Goal: Transaction & Acquisition: Purchase product/service

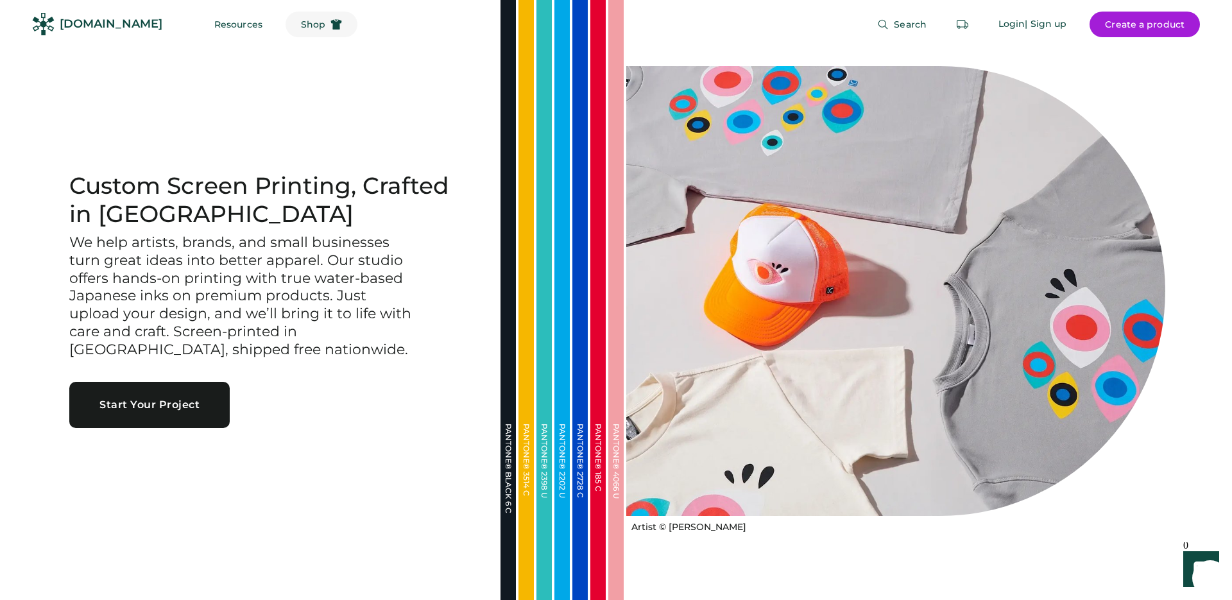
click at [285, 22] on button "Shop" at bounding box center [321, 25] width 72 height 26
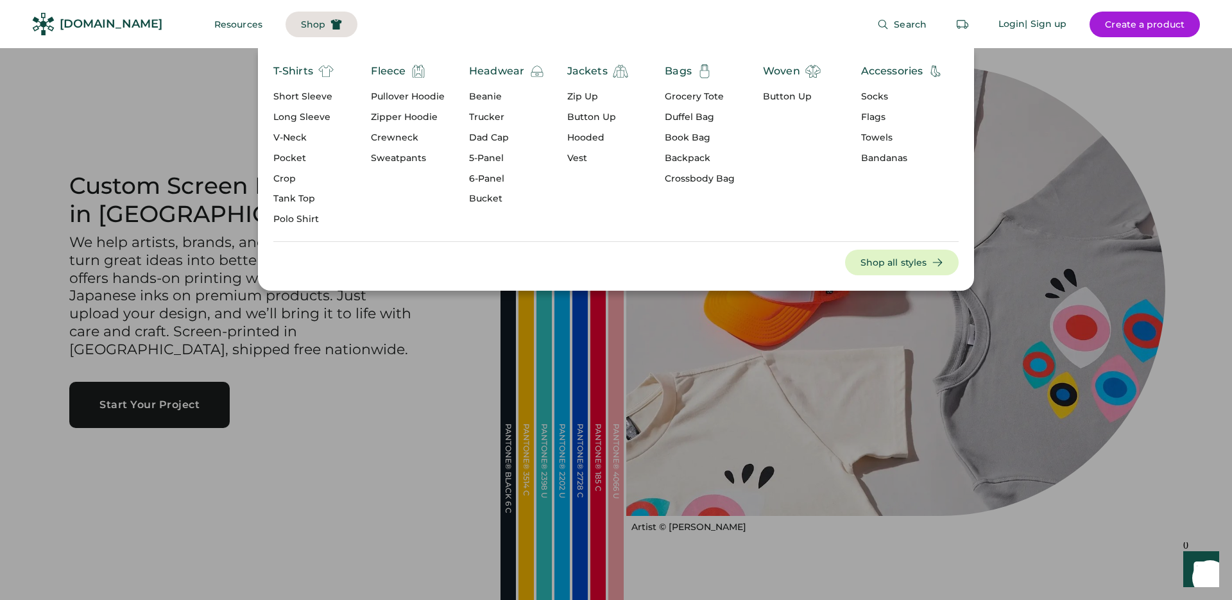
click at [584, 71] on div "Jackets" at bounding box center [587, 71] width 40 height 15
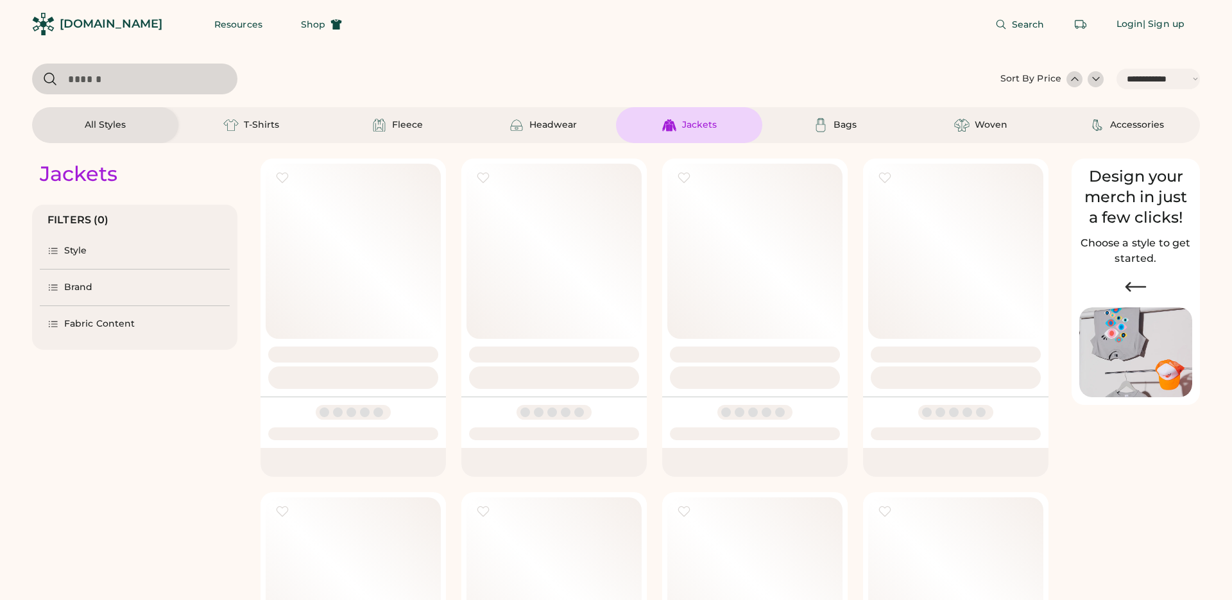
select select "*****"
select select "*"
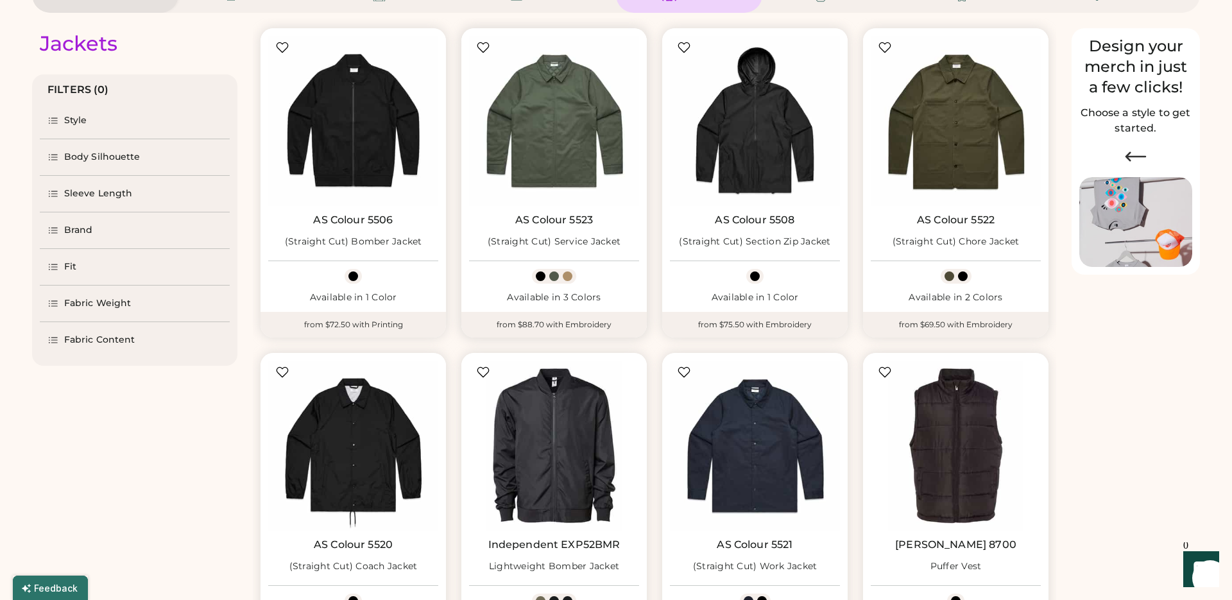
select select "*****"
select select "*"
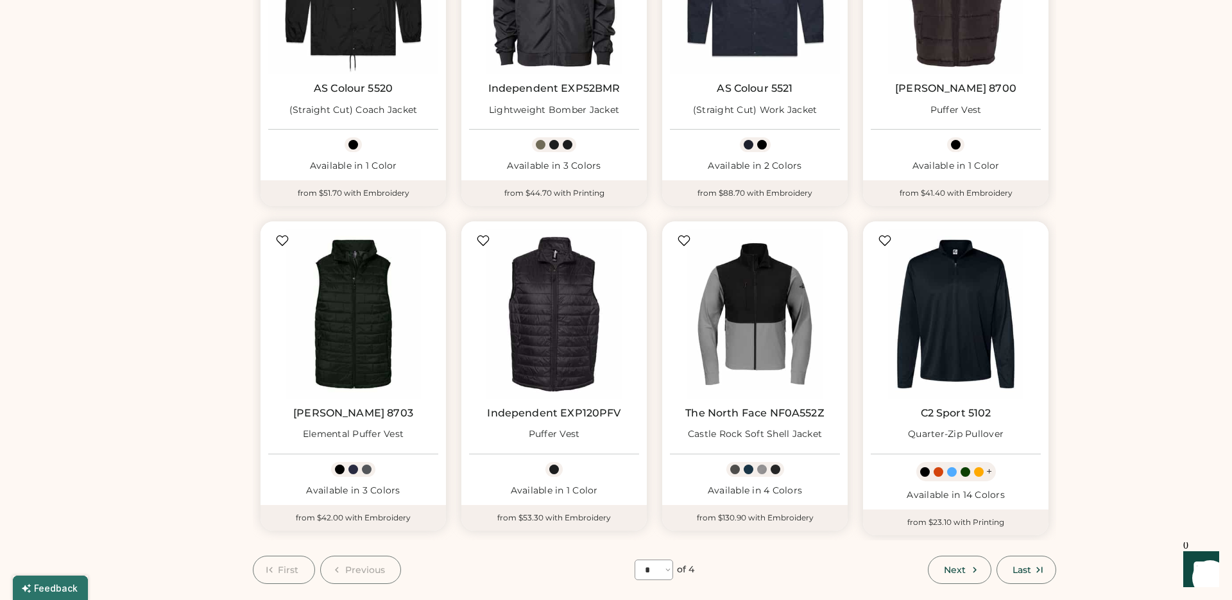
scroll to position [654, 0]
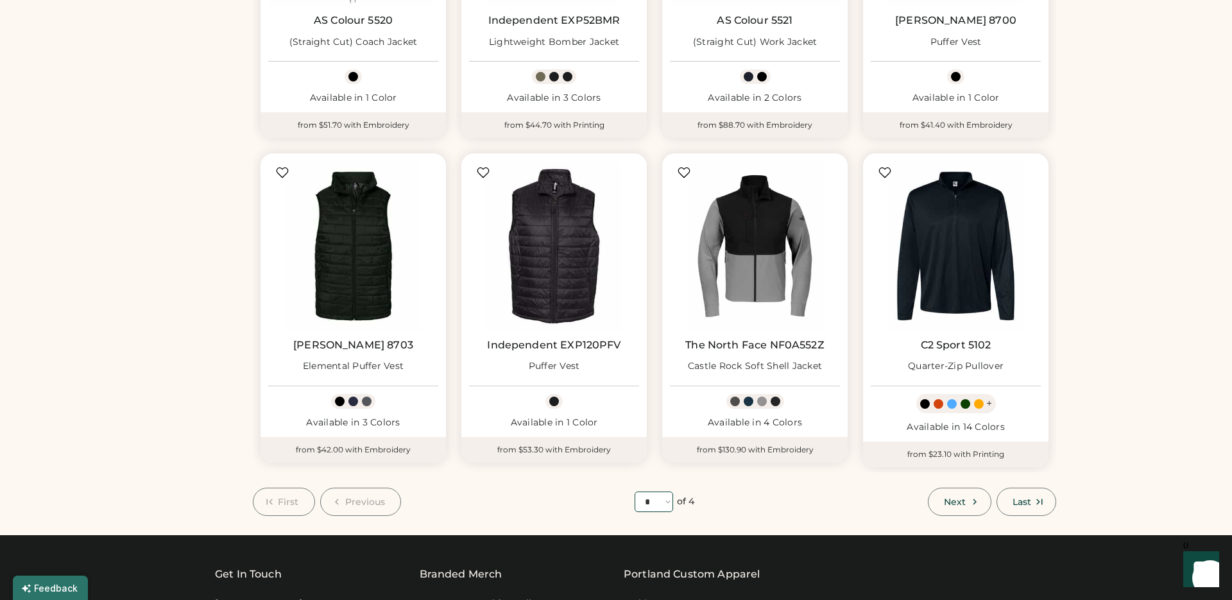
click at [640, 505] on select "**** * * * *" at bounding box center [653, 501] width 38 height 21
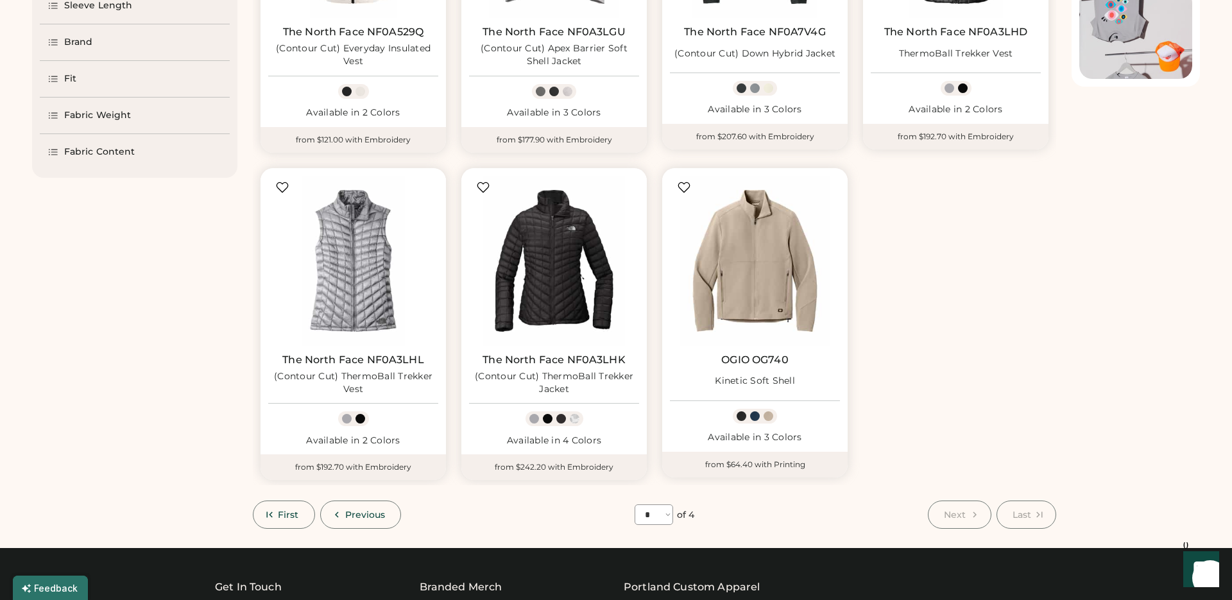
scroll to position [384, 0]
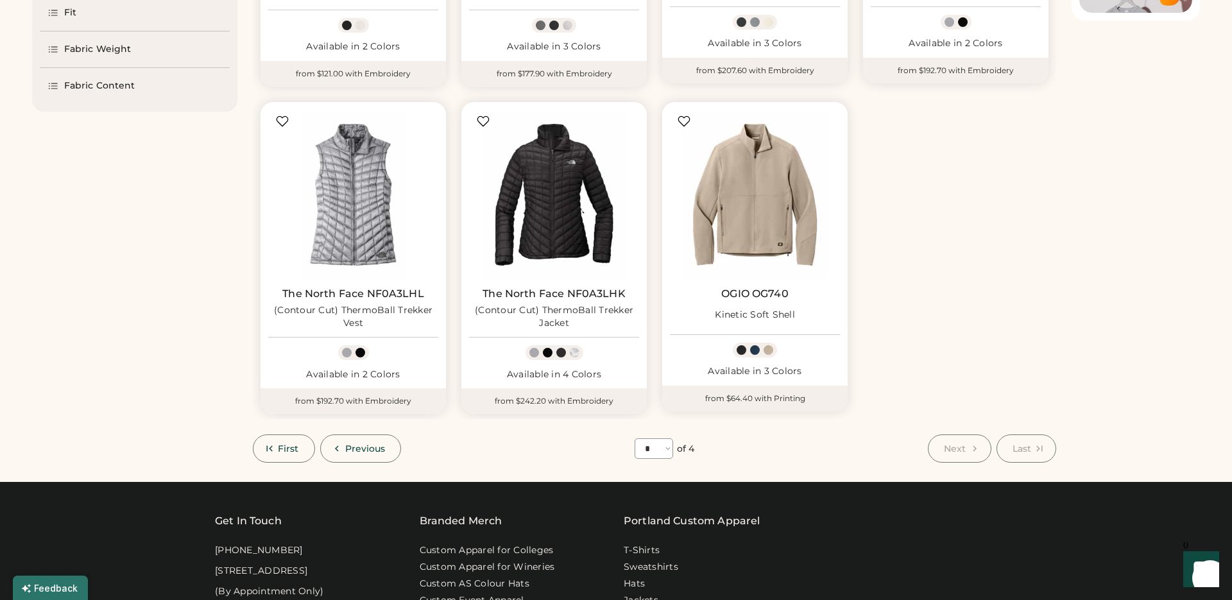
click at [743, 453] on div "First Previous **** * * * * of 4 Next Last" at bounding box center [654, 448] width 803 height 28
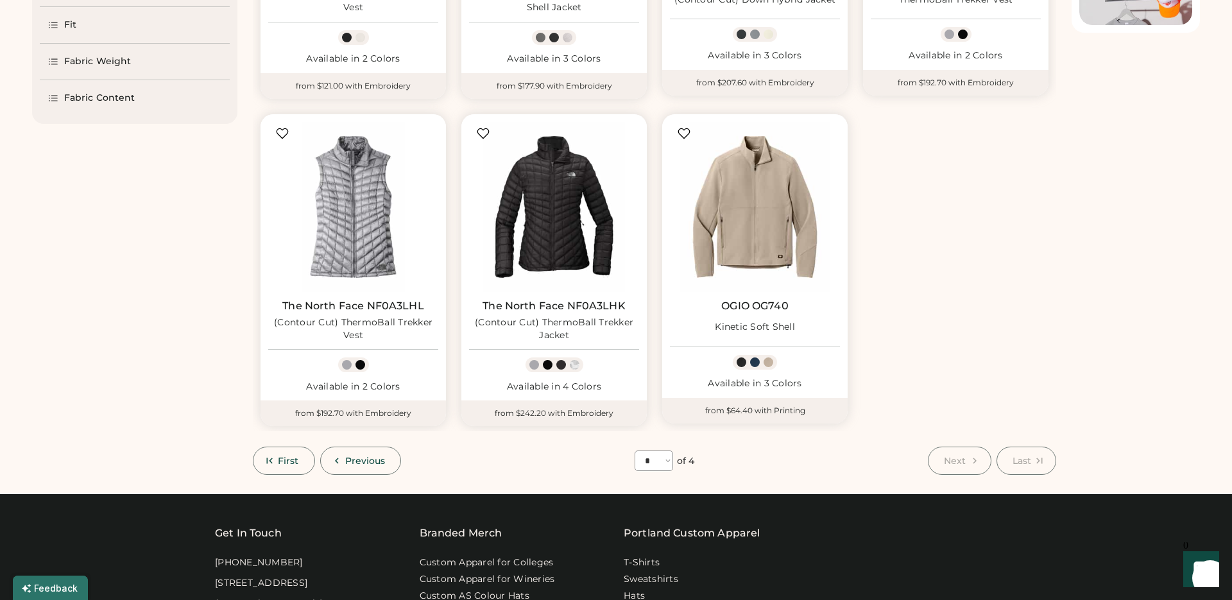
scroll to position [370, 0]
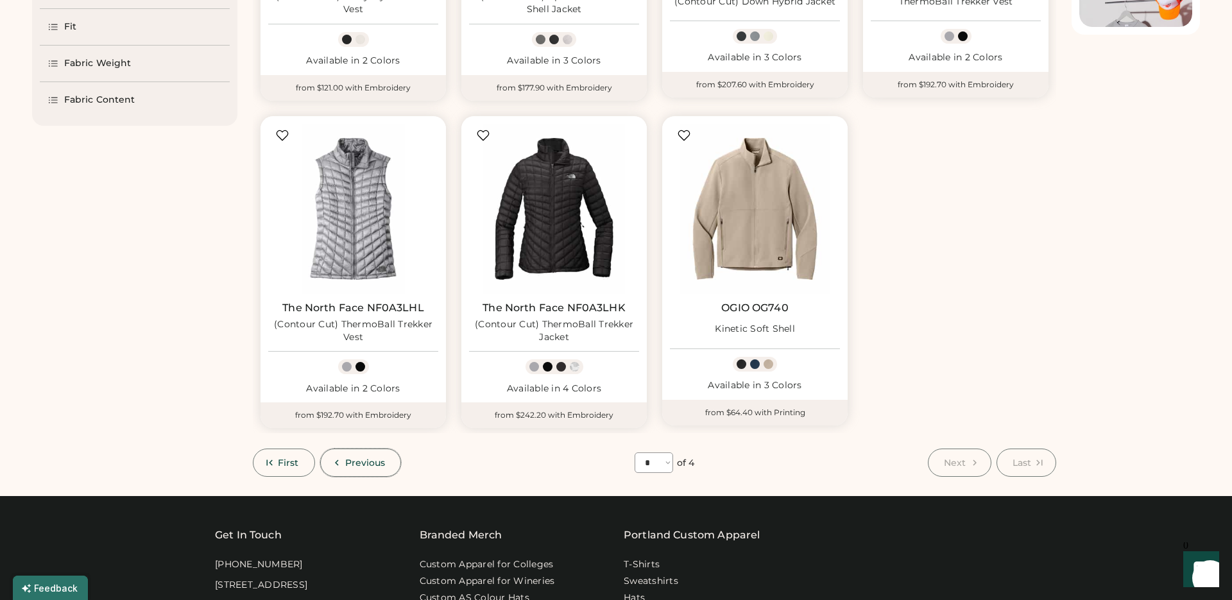
click at [353, 464] on span "Previous" at bounding box center [365, 462] width 40 height 9
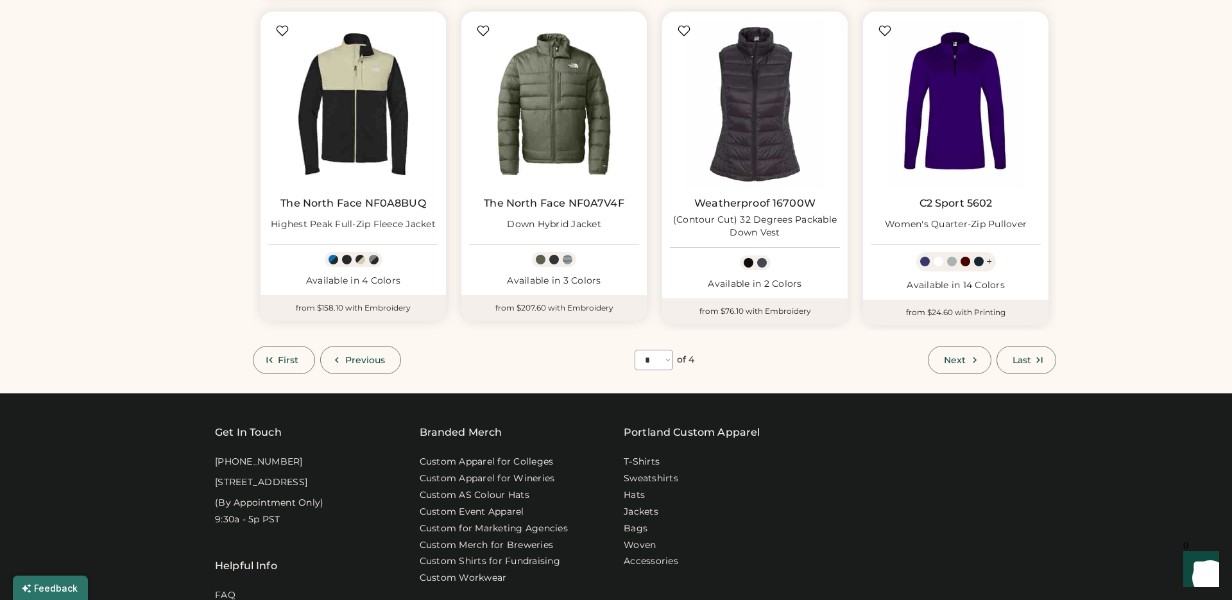
scroll to position [924, 0]
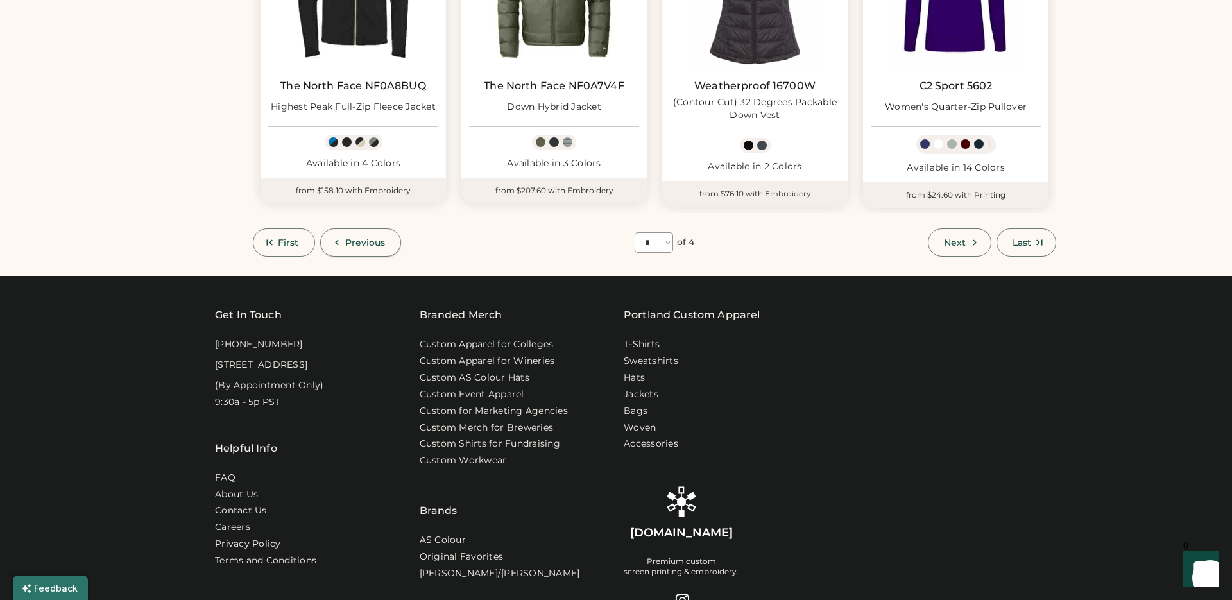
click at [349, 246] on span "Previous" at bounding box center [365, 242] width 40 height 9
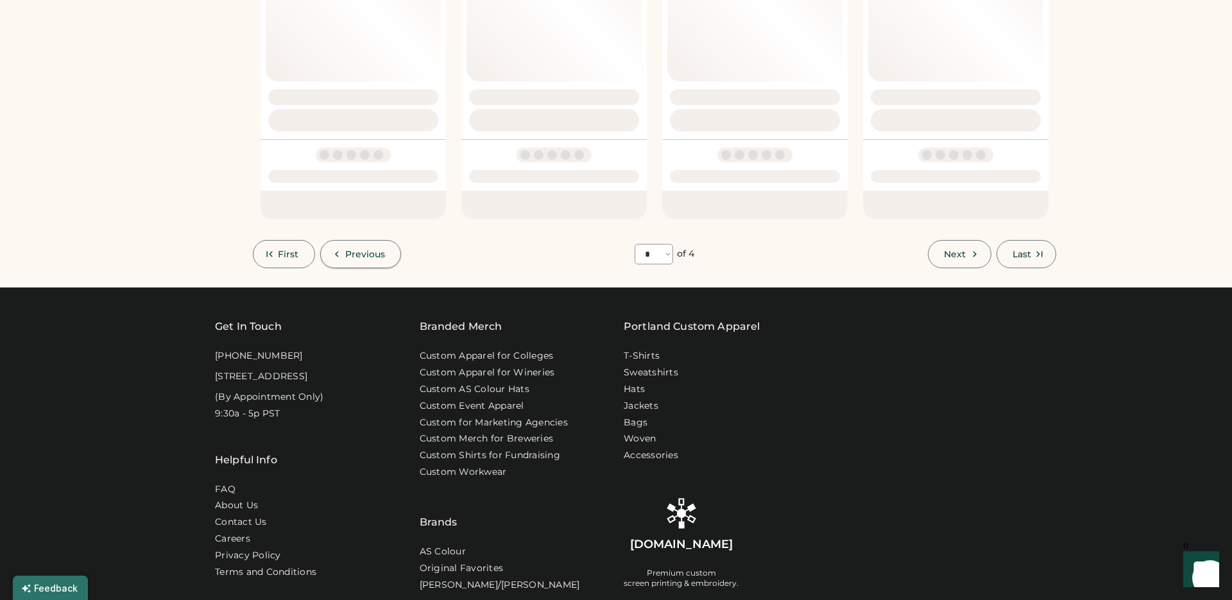
select select "*"
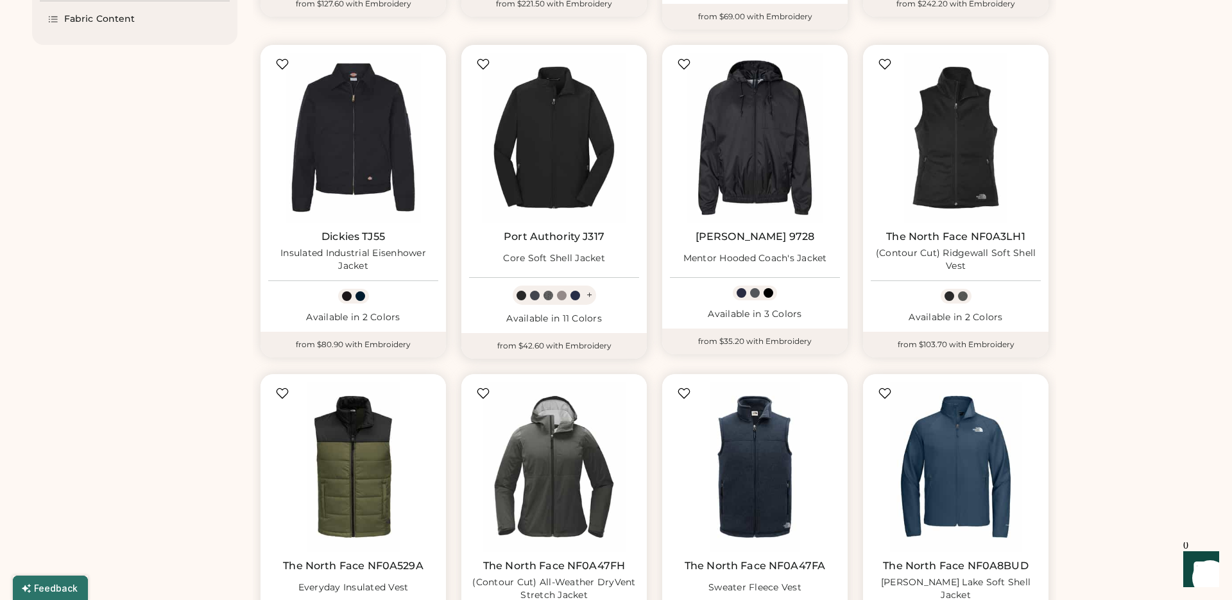
scroll to position [450, 0]
click at [572, 180] on img at bounding box center [554, 138] width 170 height 170
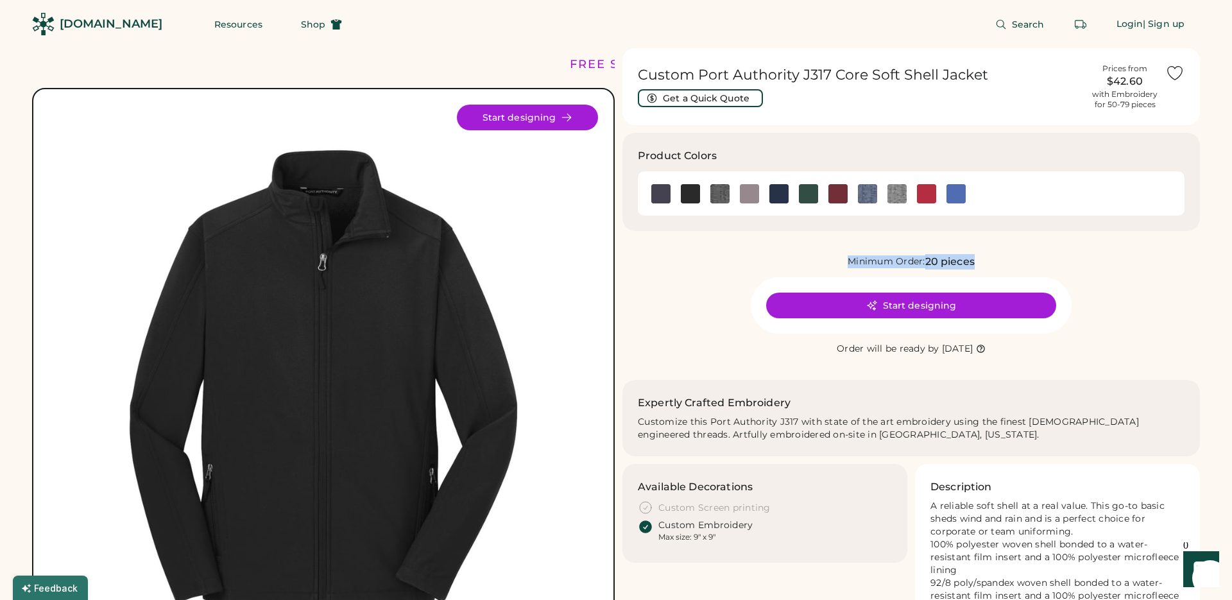
drag, startPoint x: 961, startPoint y: 259, endPoint x: 762, endPoint y: 257, distance: 198.9
click at [763, 257] on div "Minimum Order: 20 pieces" at bounding box center [910, 261] width 577 height 15
click at [759, 257] on div "Minimum Order: 20 pieces" at bounding box center [910, 261] width 577 height 15
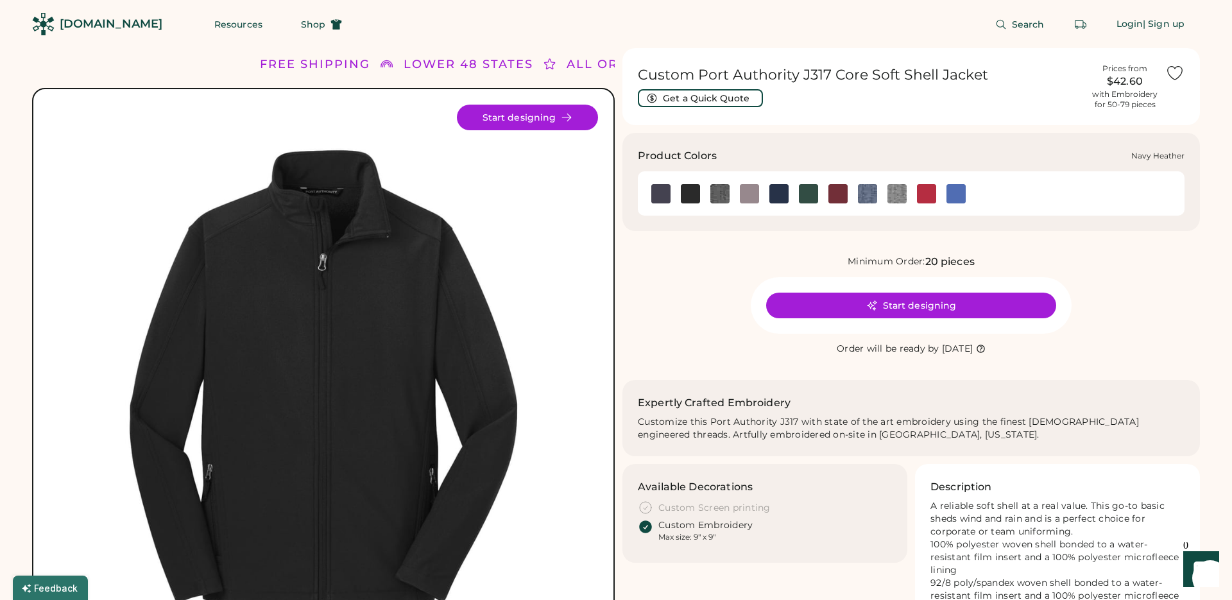
click at [872, 194] on img at bounding box center [867, 193] width 19 height 19
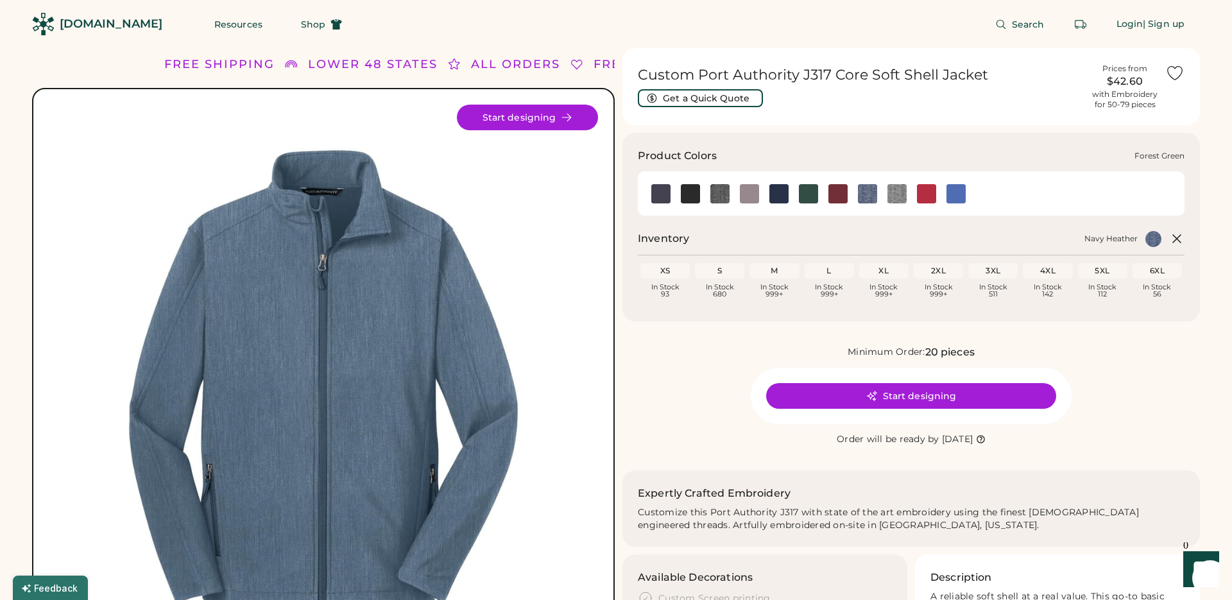
click at [809, 198] on img at bounding box center [808, 193] width 19 height 19
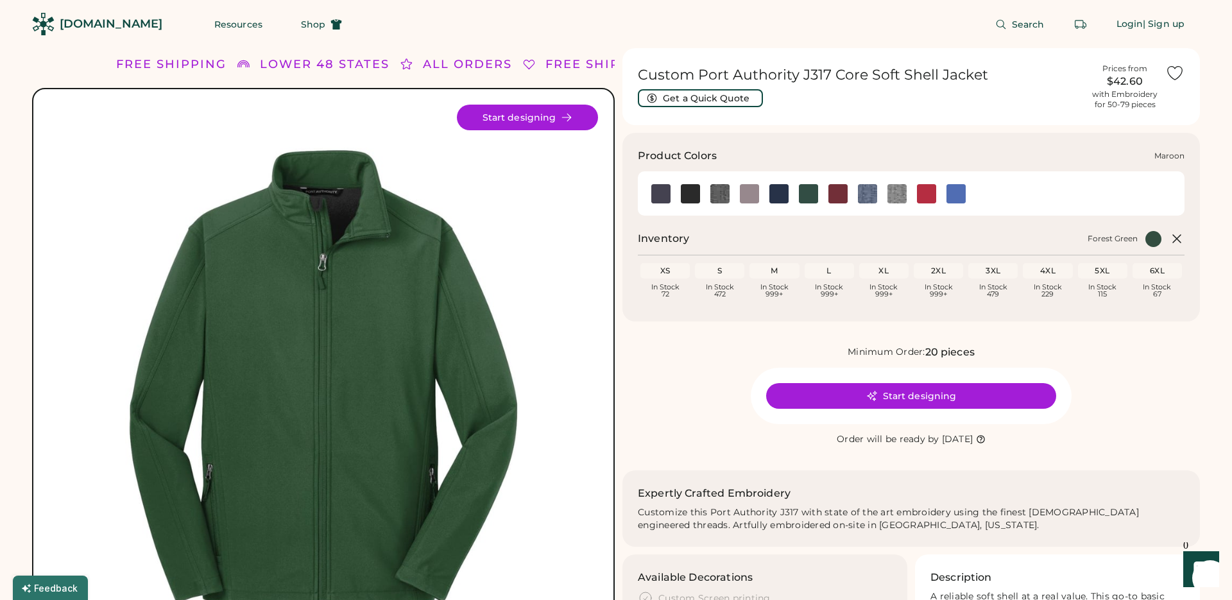
click at [831, 198] on img at bounding box center [837, 193] width 19 height 19
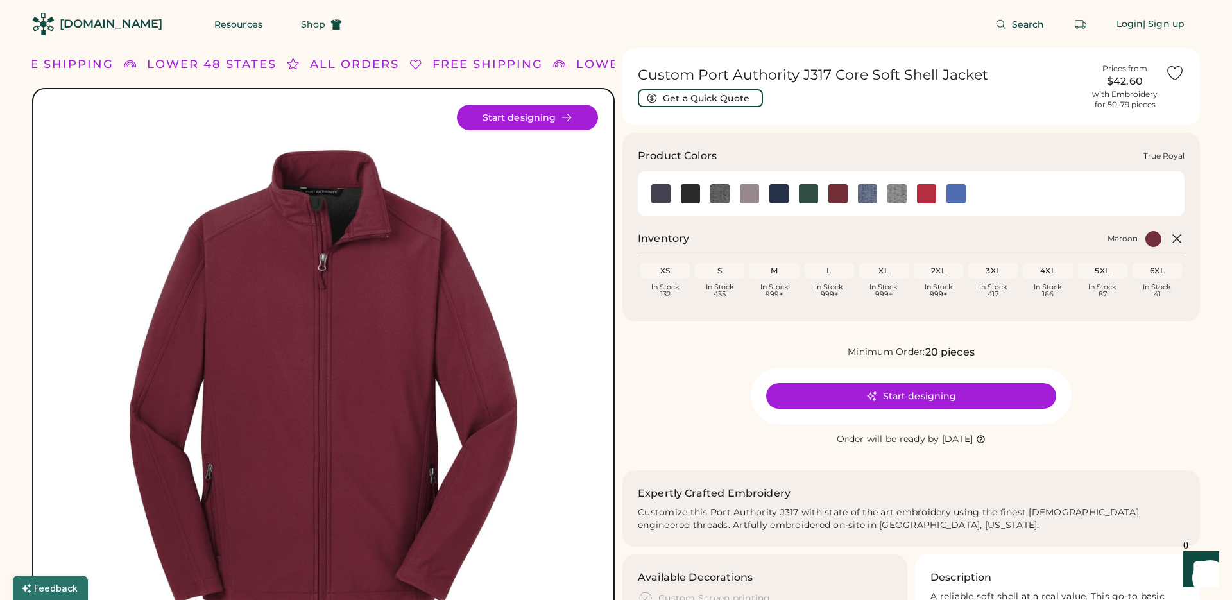
click at [951, 193] on img at bounding box center [955, 193] width 19 height 19
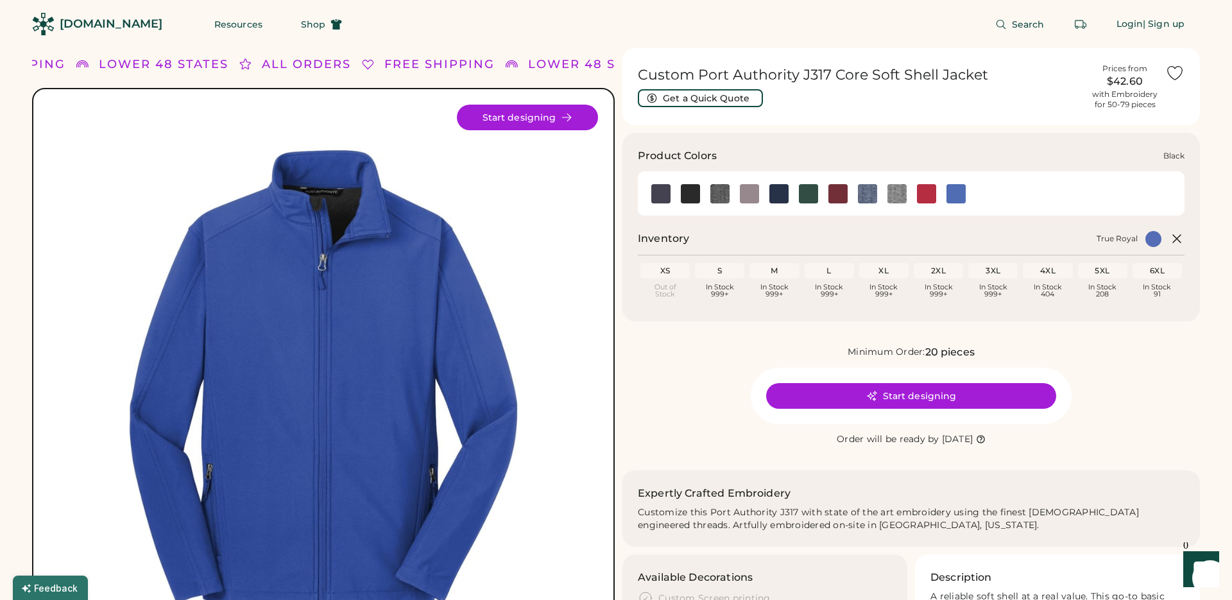
click at [690, 193] on img at bounding box center [690, 193] width 19 height 19
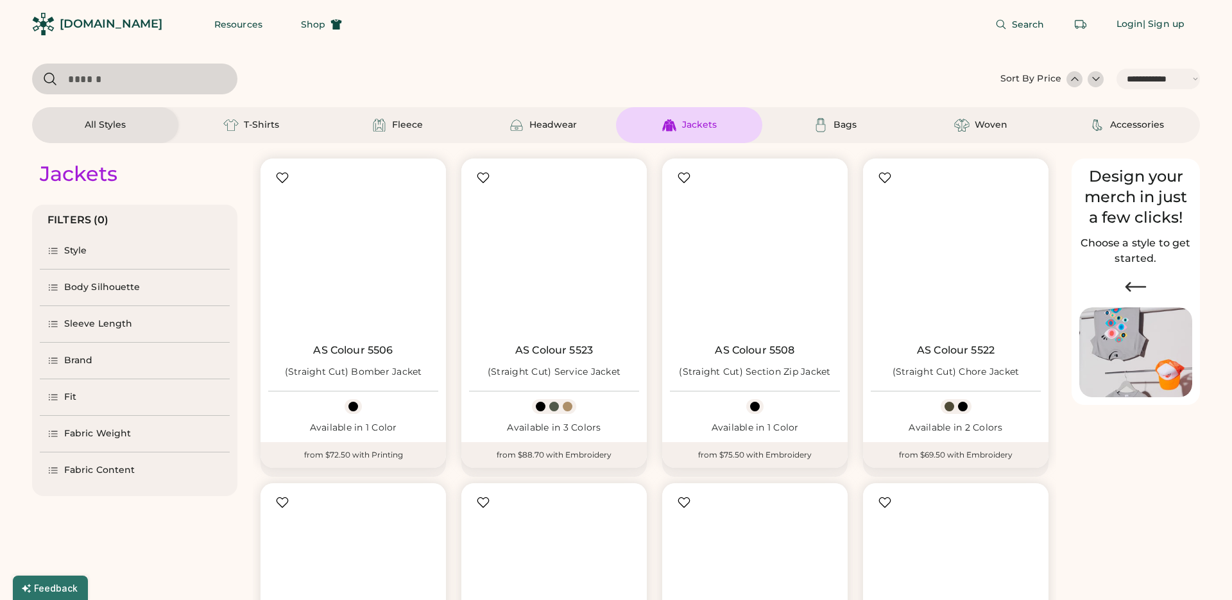
select select "*****"
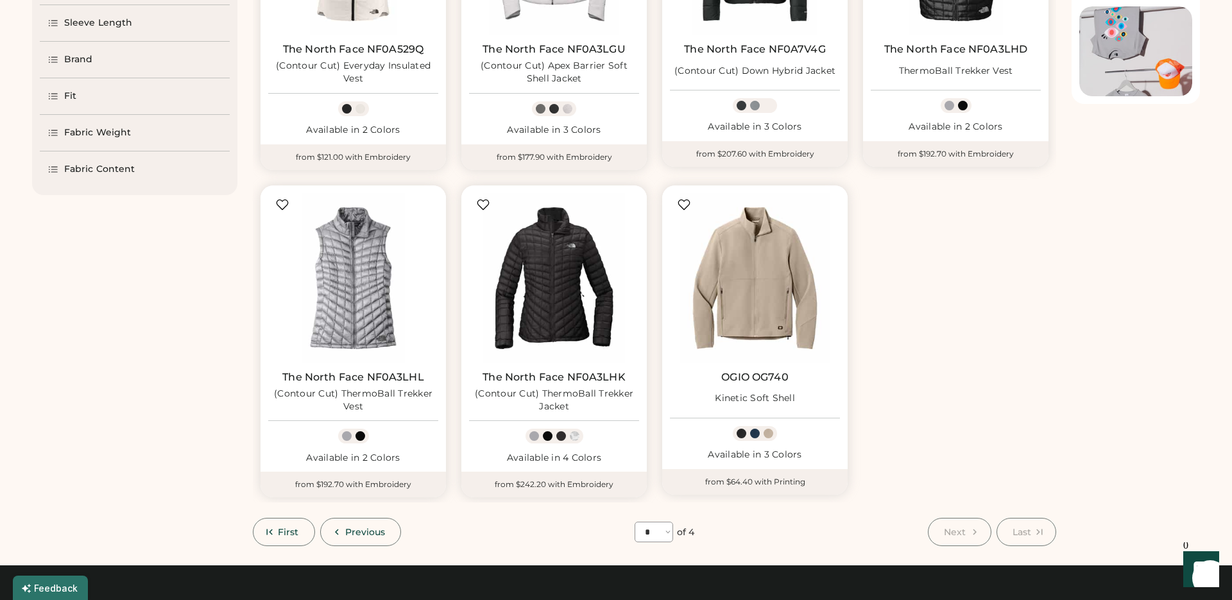
scroll to position [400, 0]
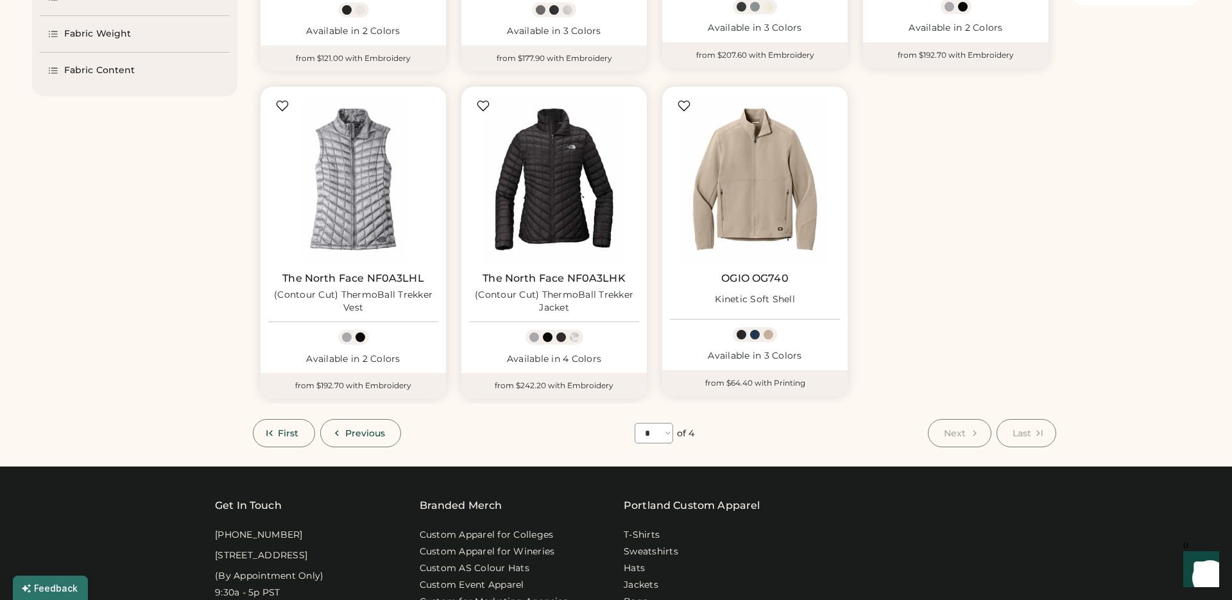
click at [650, 438] on select "**** * * * *" at bounding box center [653, 433] width 38 height 21
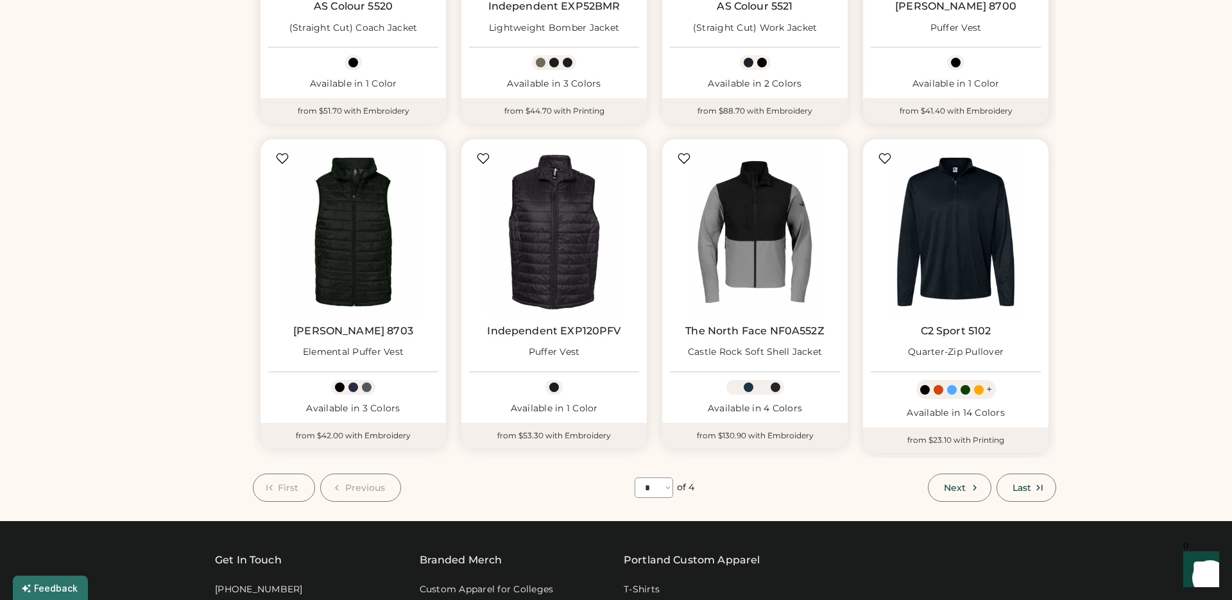
scroll to position [674, 0]
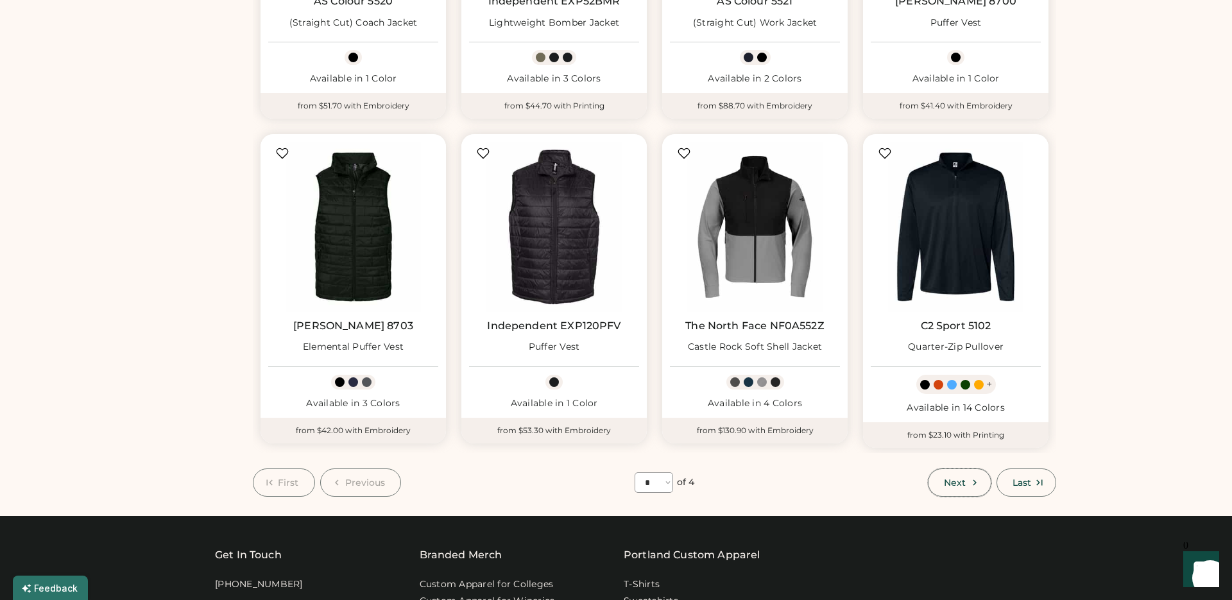
click at [963, 474] on button "Next" at bounding box center [959, 482] width 63 height 28
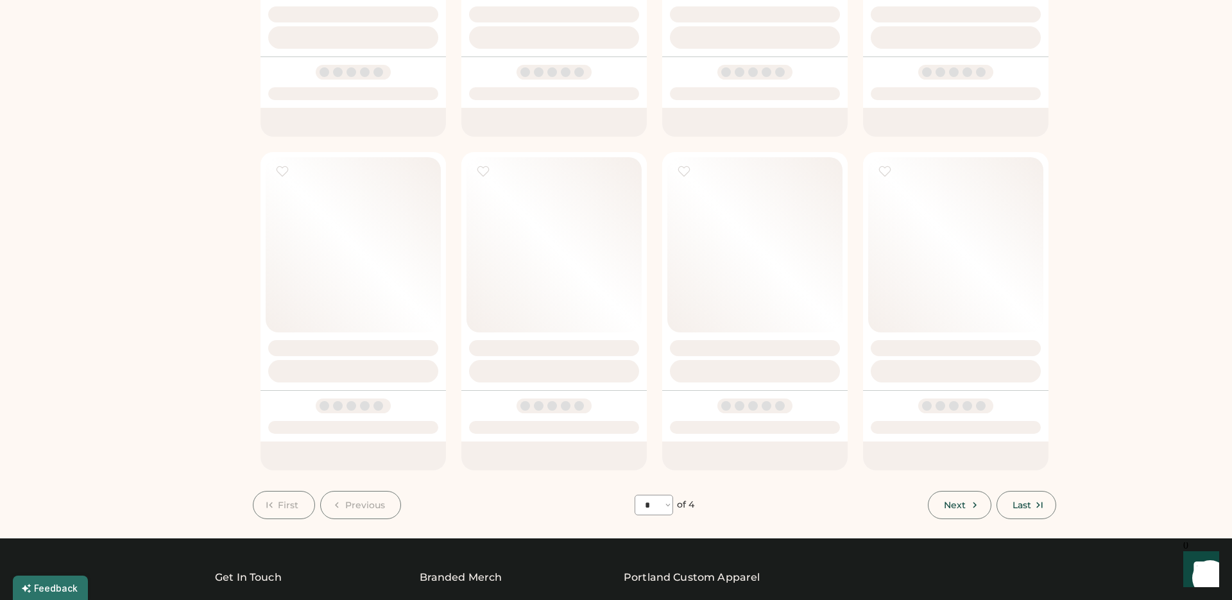
select select "*"
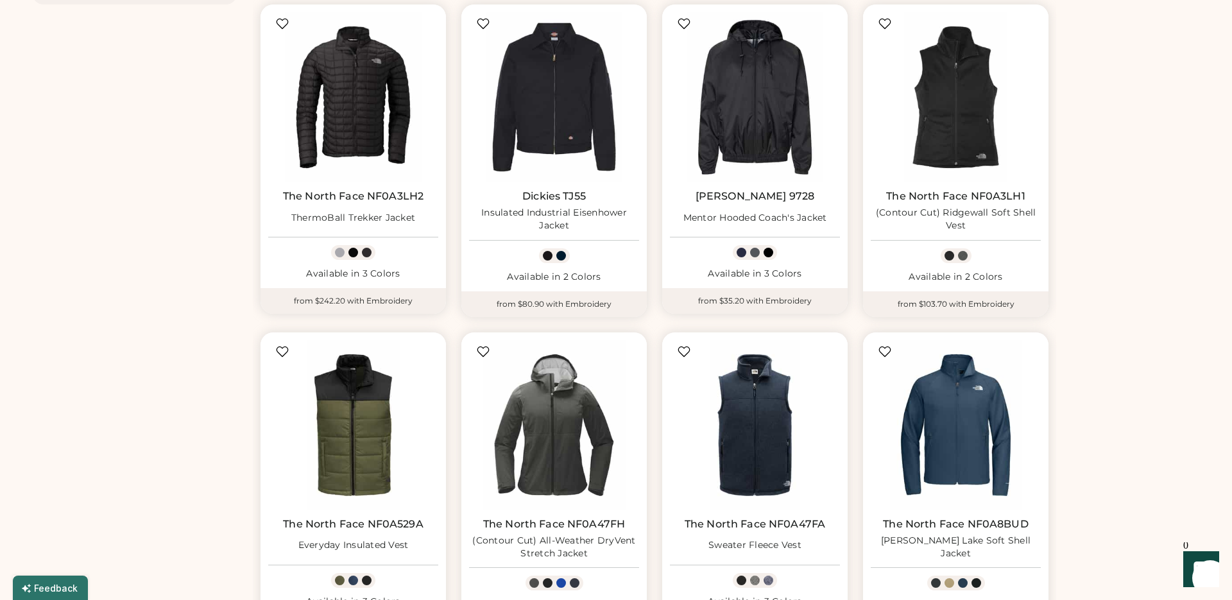
scroll to position [493, 0]
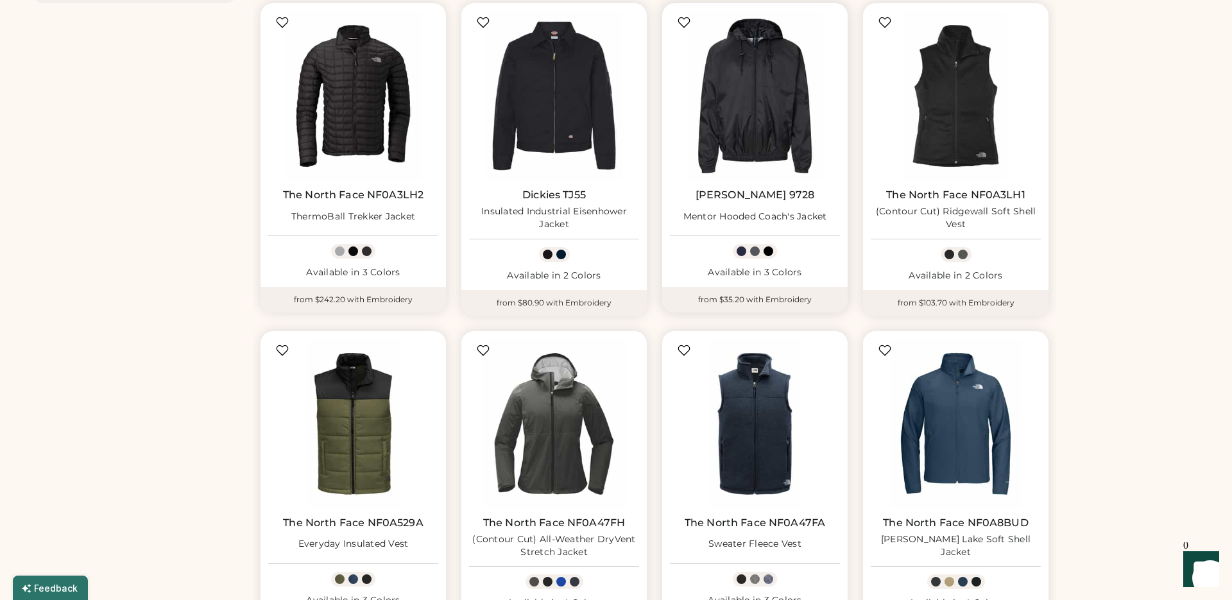
click at [782, 69] on img at bounding box center [755, 96] width 170 height 170
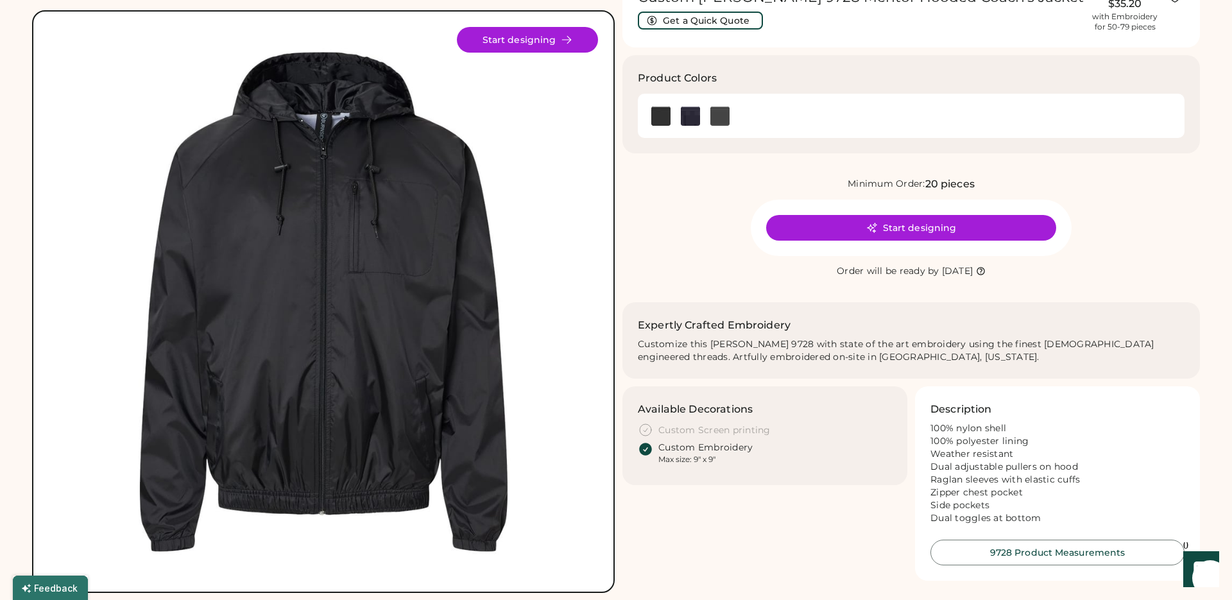
scroll to position [78, 0]
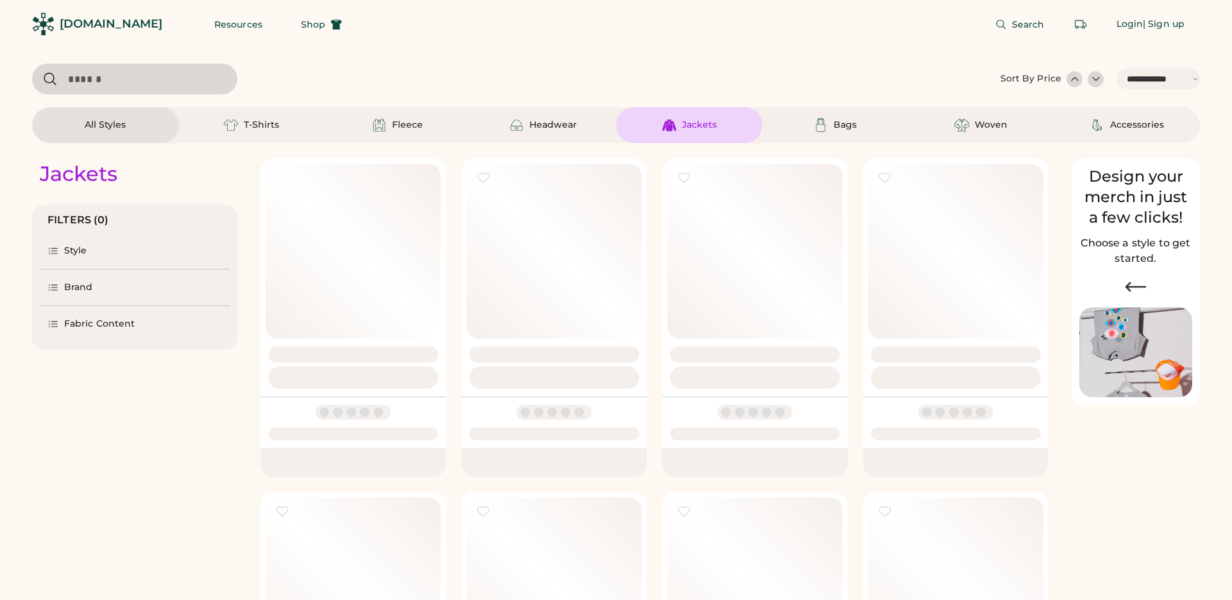
select select "*****"
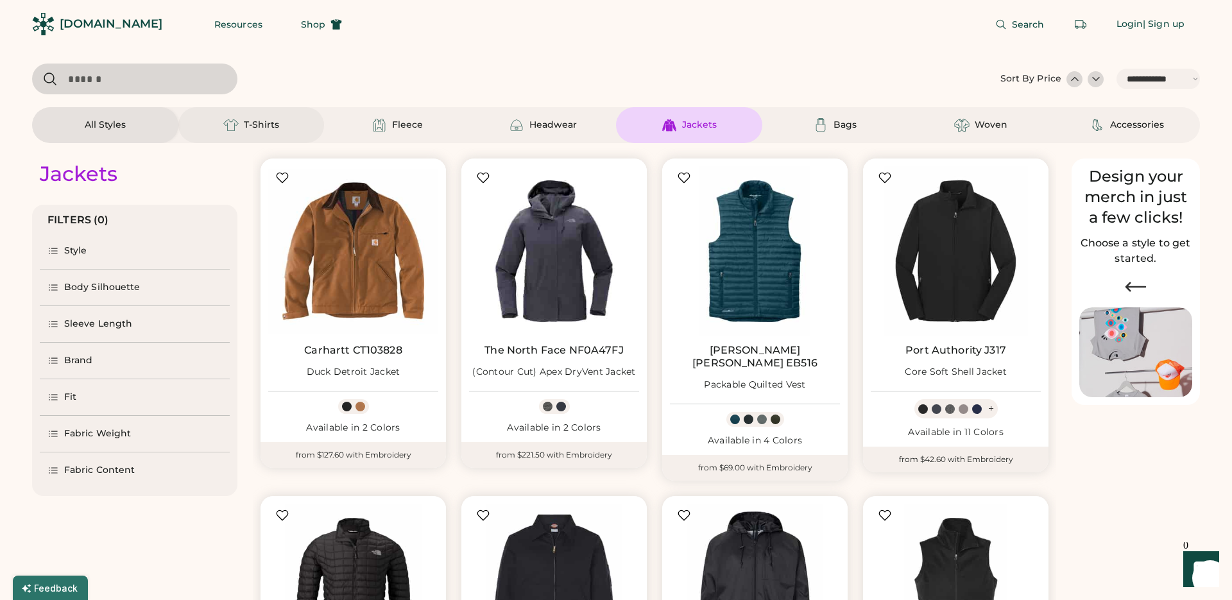
click at [271, 127] on div "T-Shirts" at bounding box center [261, 125] width 35 height 13
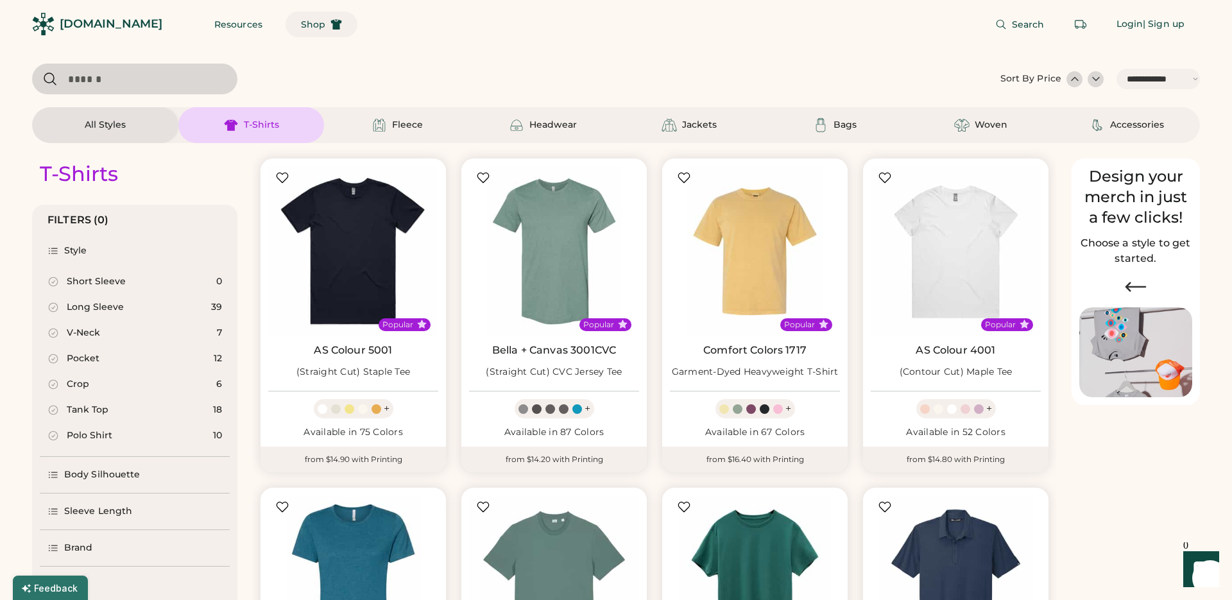
click at [301, 26] on span "Shop" at bounding box center [313, 24] width 24 height 9
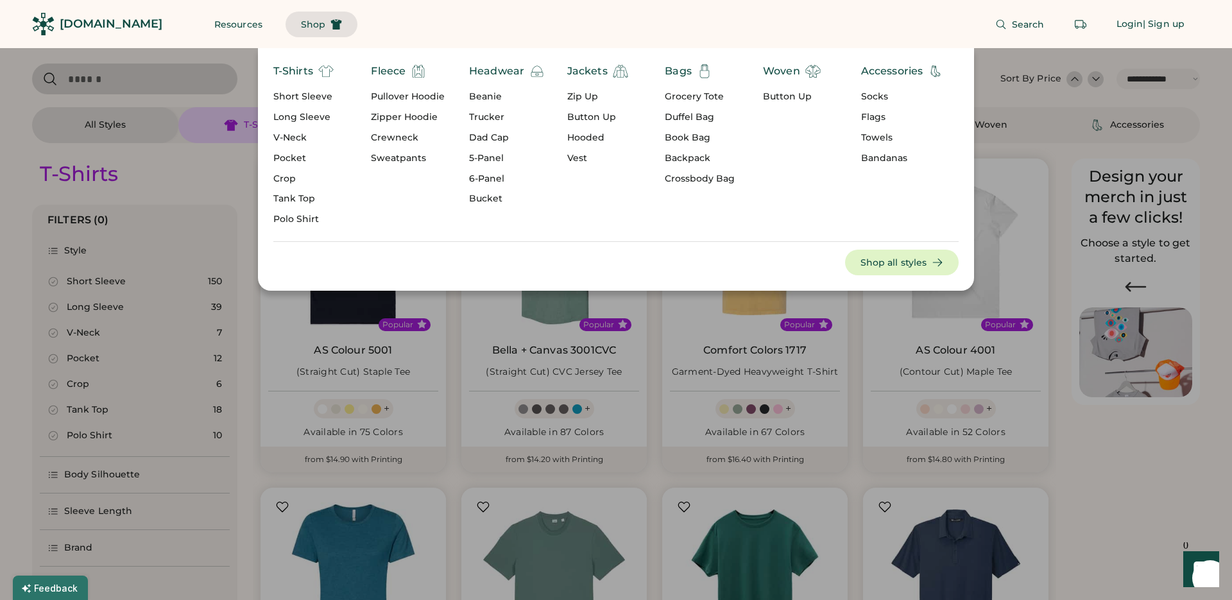
click at [300, 118] on div "Long Sleeve" at bounding box center [303, 117] width 60 height 13
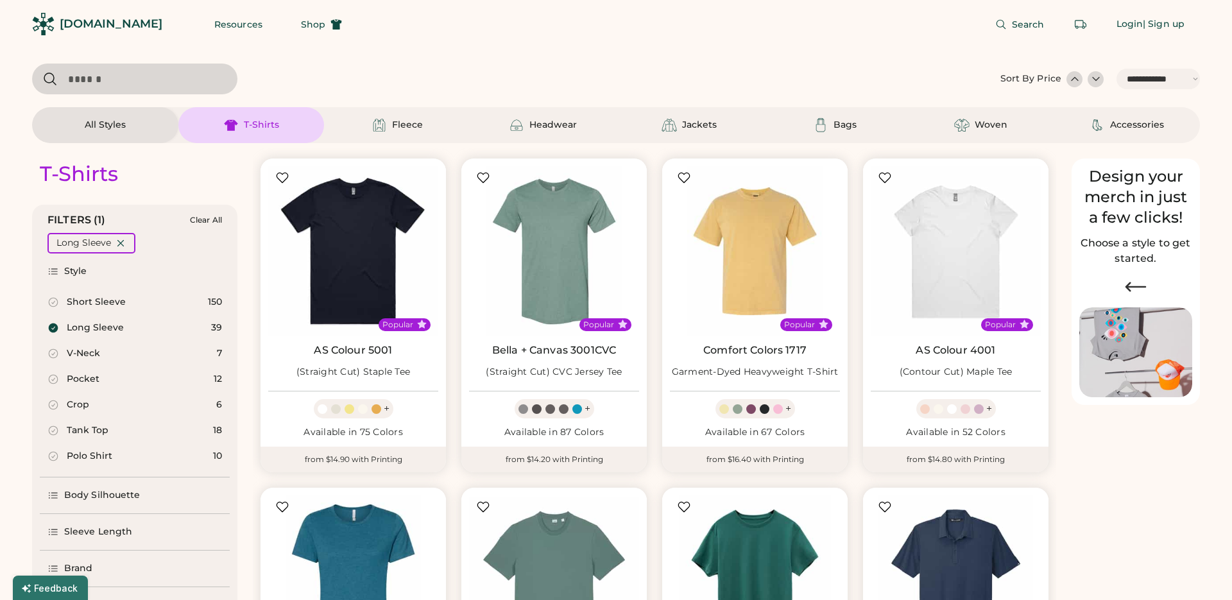
select select "*"
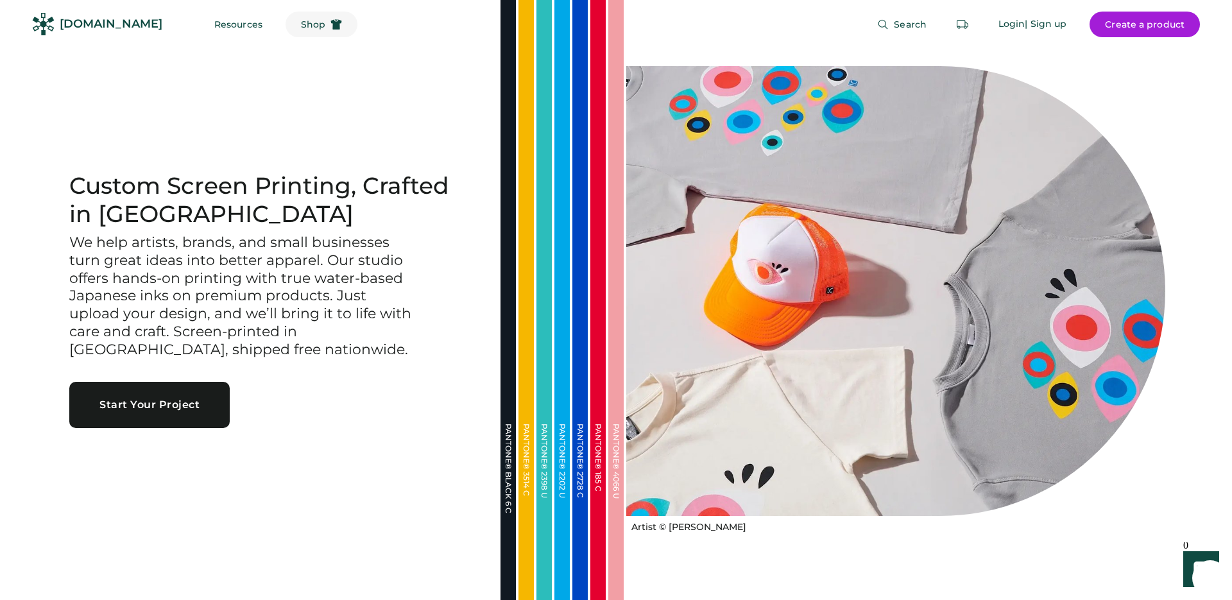
click at [298, 30] on button "Shop" at bounding box center [321, 25] width 72 height 26
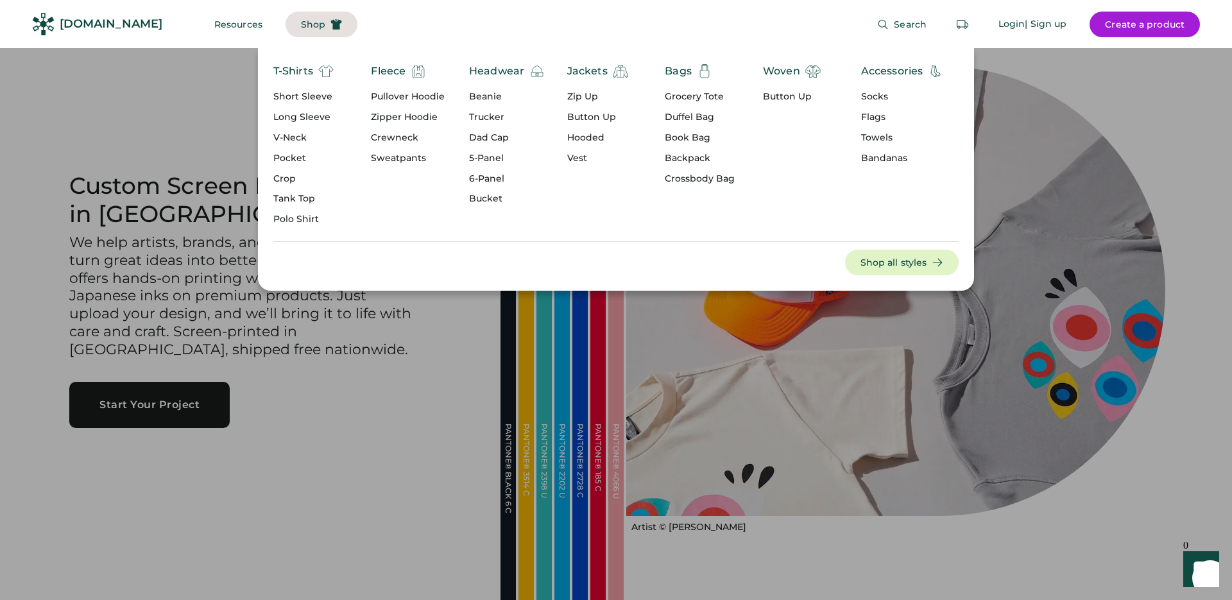
click at [583, 71] on div "Jackets" at bounding box center [587, 71] width 40 height 15
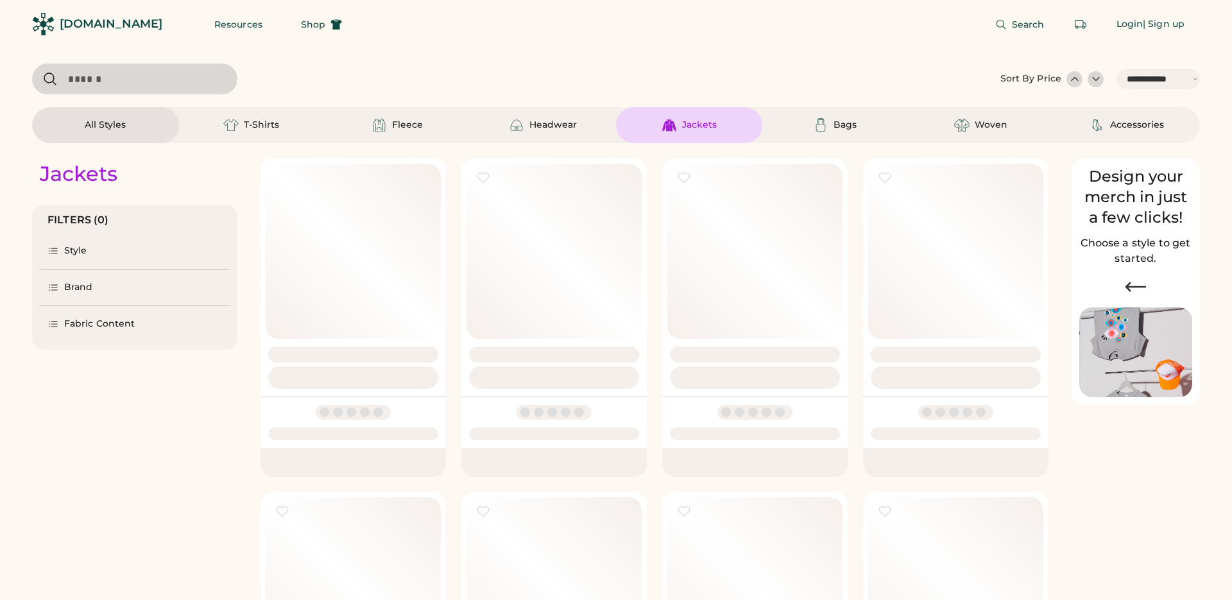
select select "*****"
select select "*"
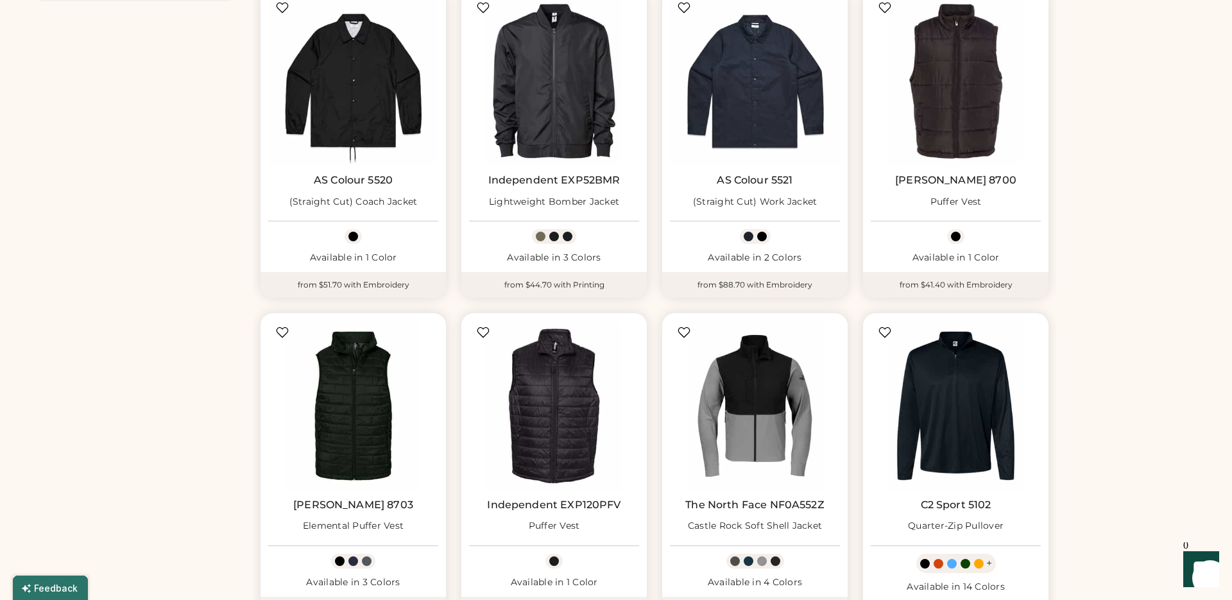
select select "*****"
select select "*"
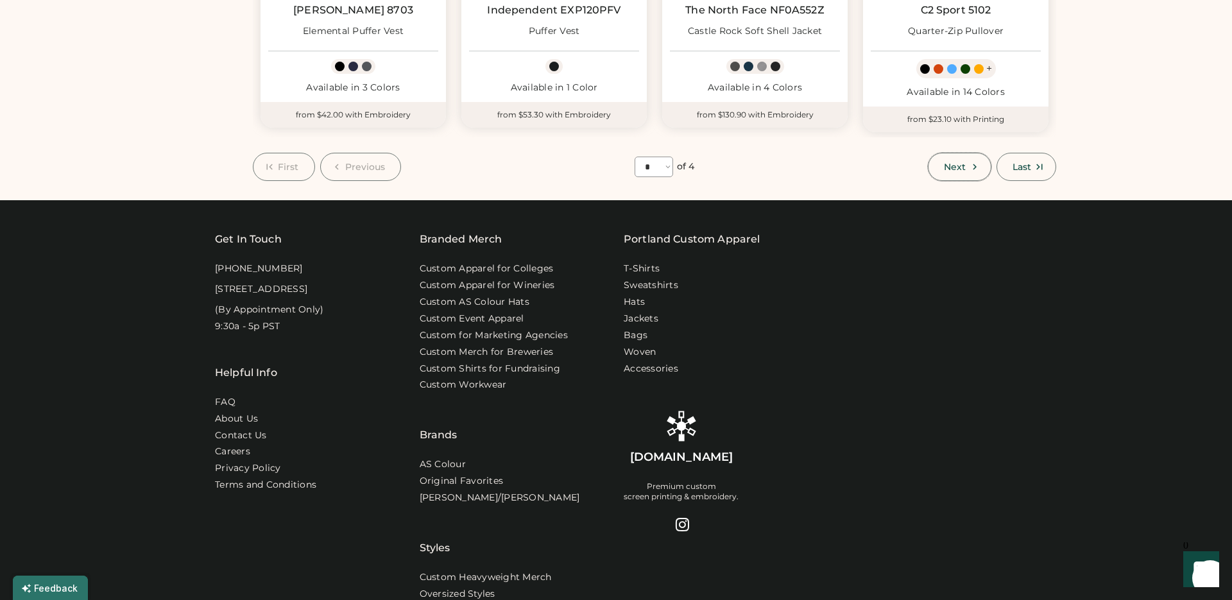
click at [971, 164] on icon at bounding box center [975, 167] width 12 height 12
select select "*"
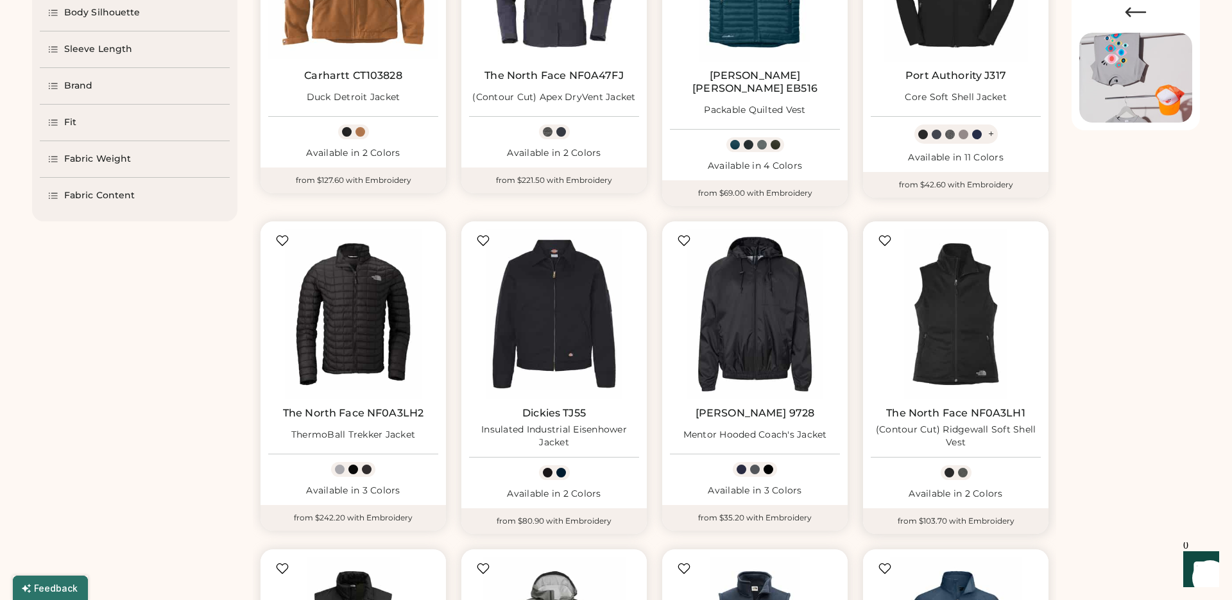
scroll to position [273, 0]
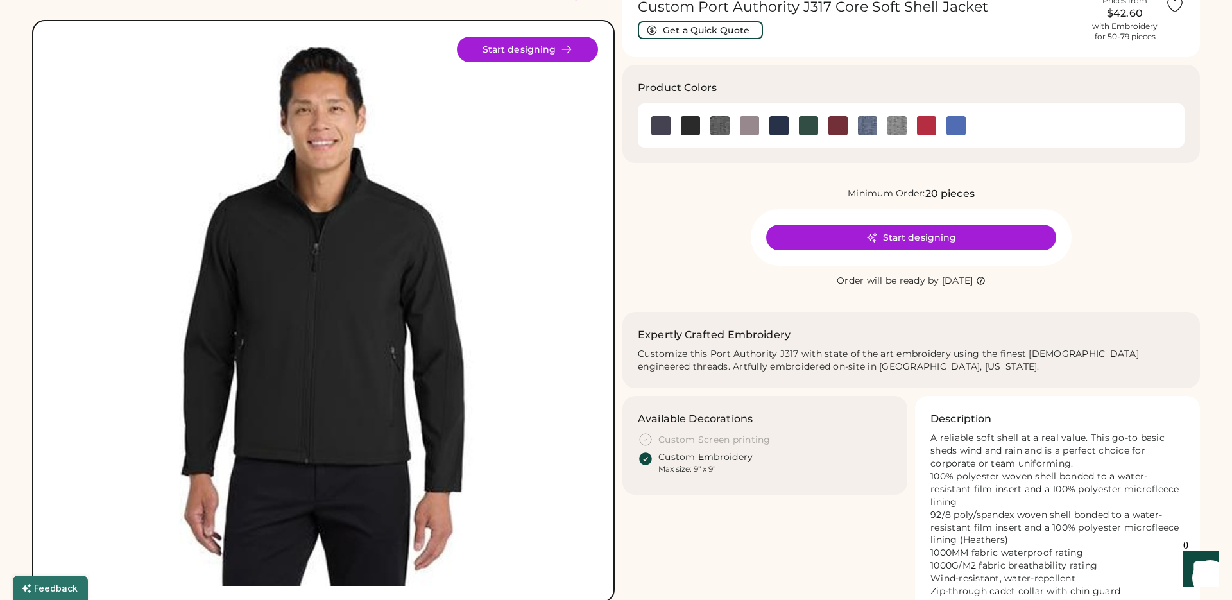
scroll to position [67, 0]
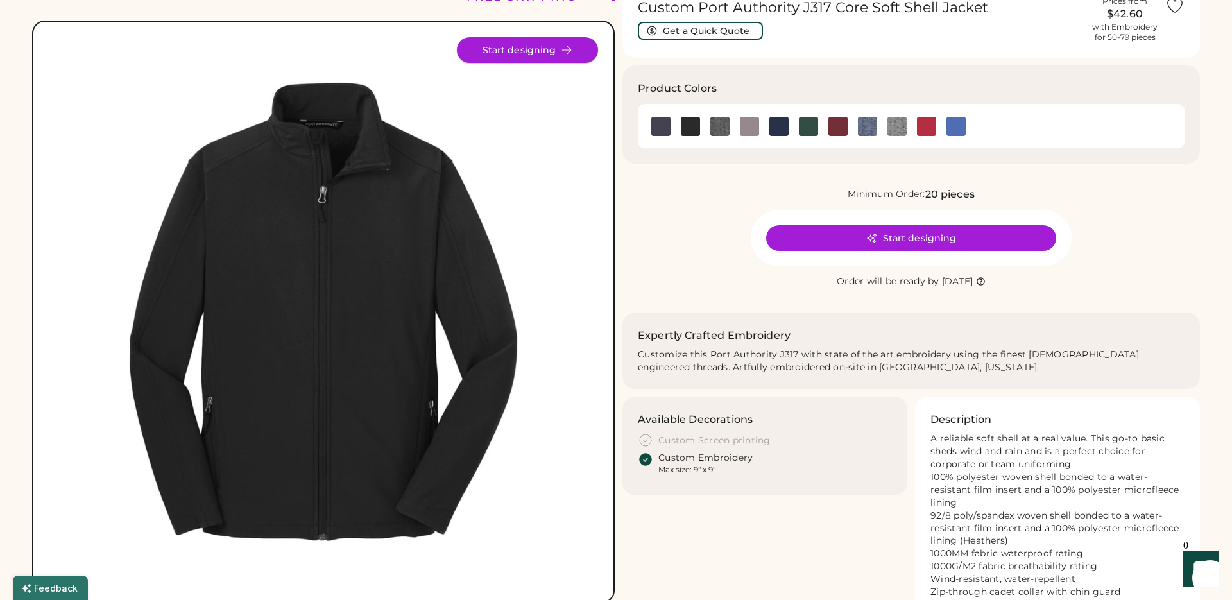
click at [535, 47] on button "Start designing" at bounding box center [527, 50] width 141 height 26
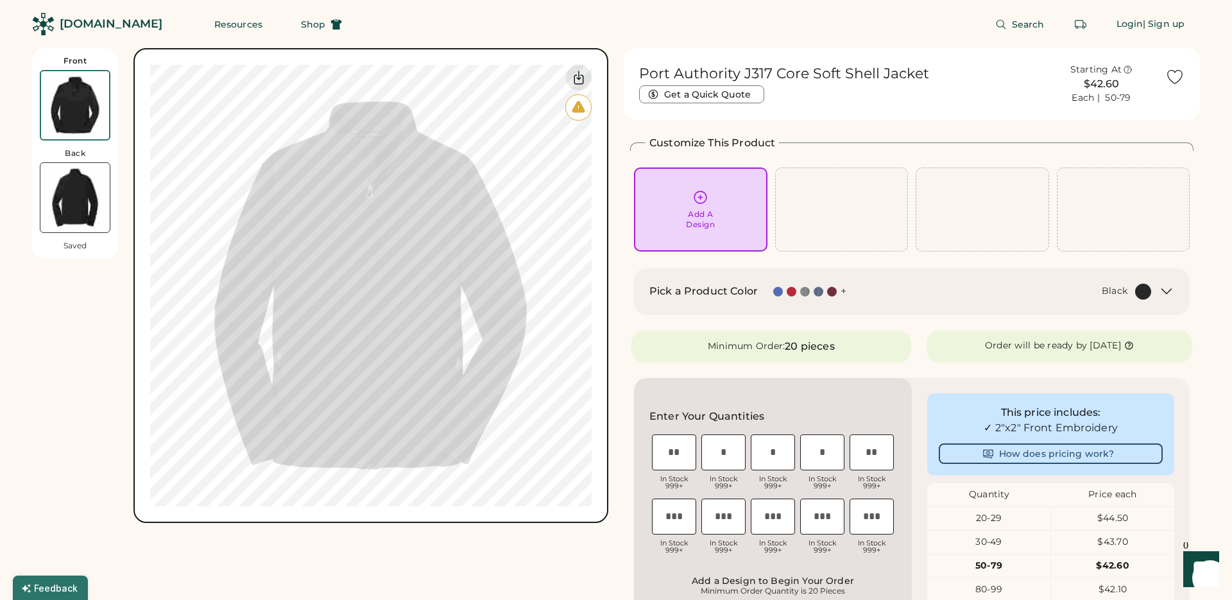
click at [52, 201] on img at bounding box center [74, 197] width 69 height 69
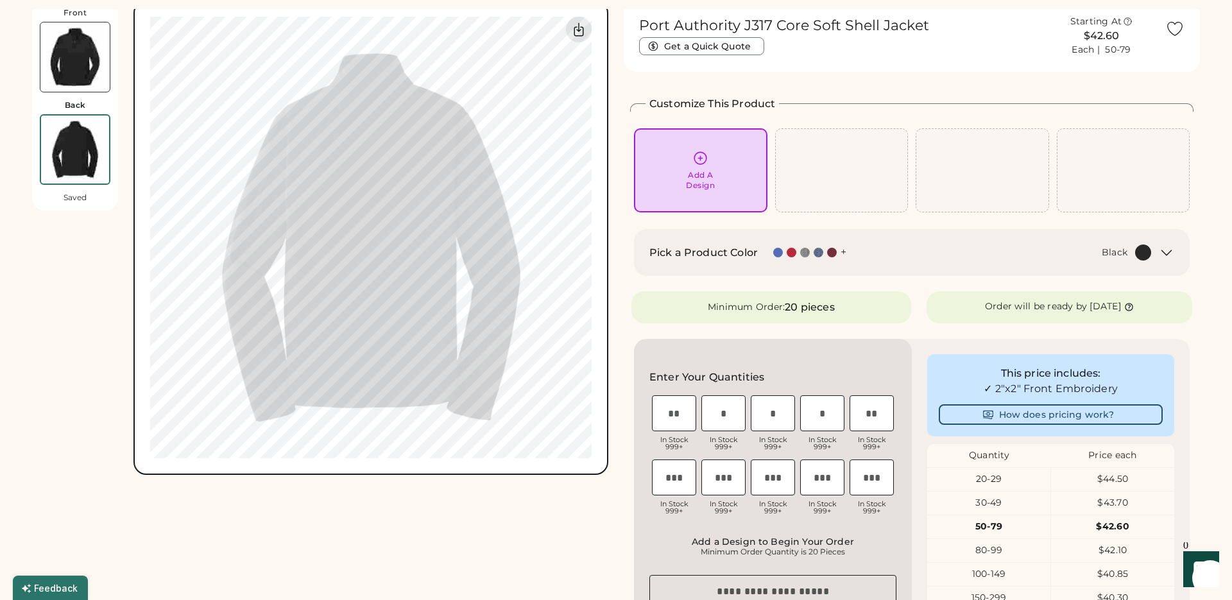
scroll to position [48, 0]
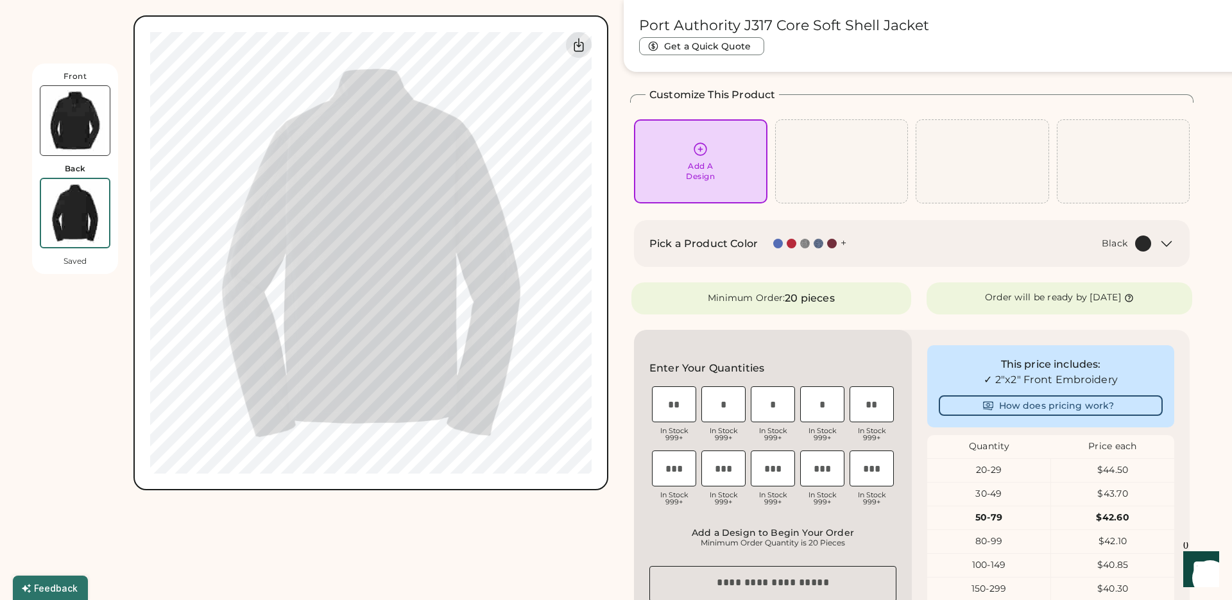
click at [67, 126] on img at bounding box center [74, 120] width 69 height 69
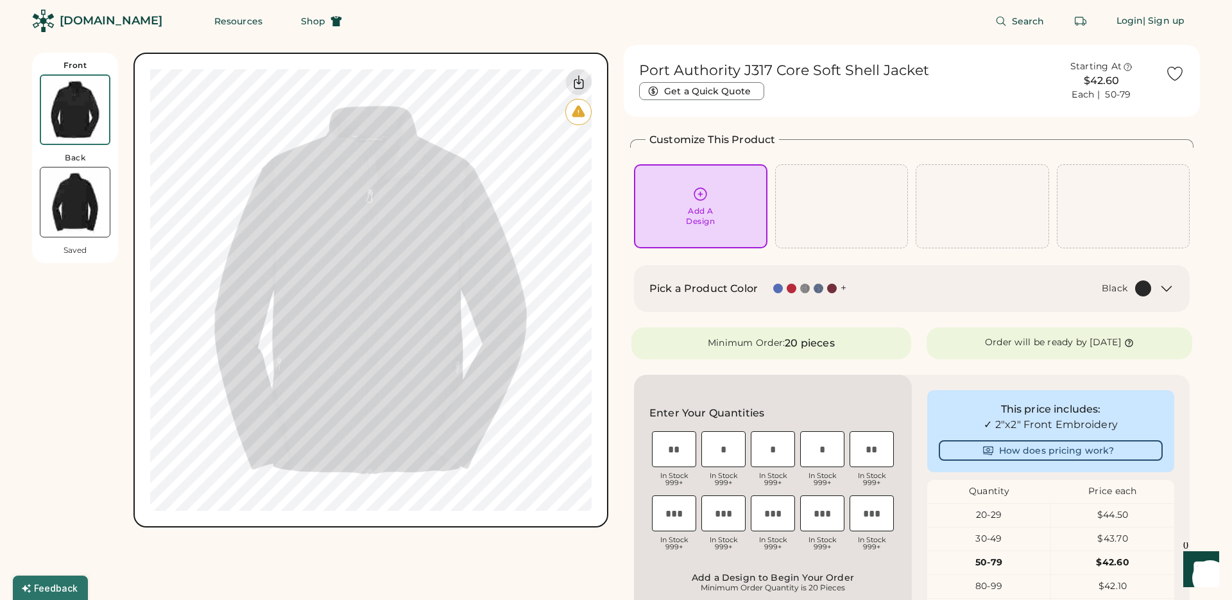
scroll to position [0, 0]
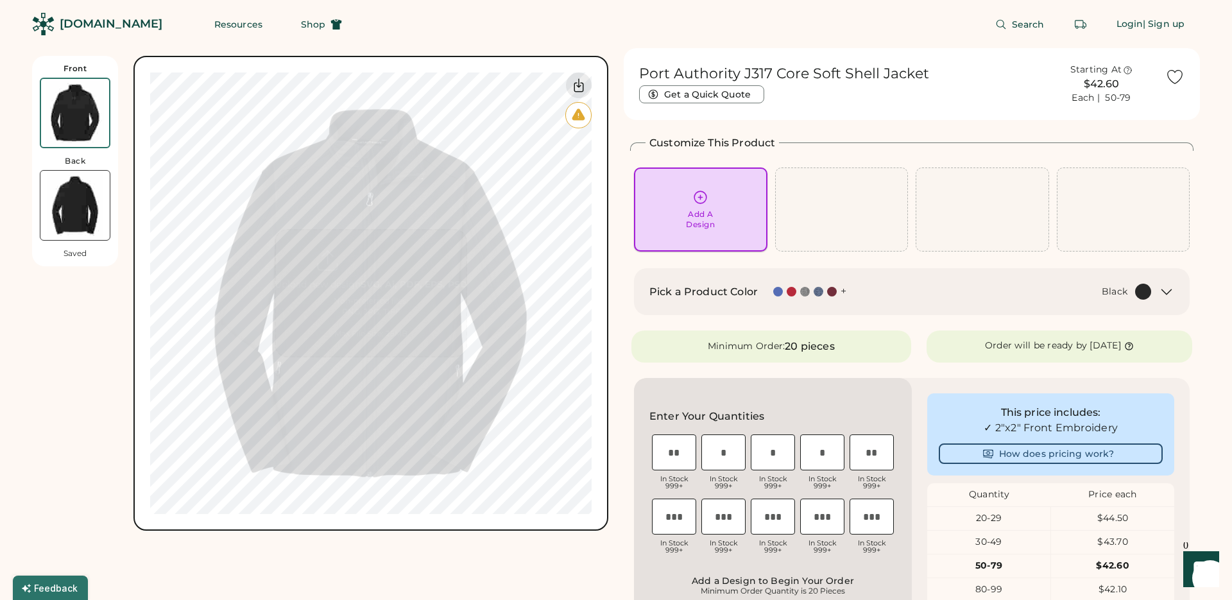
click at [683, 220] on div "Add A Design" at bounding box center [700, 209] width 115 height 40
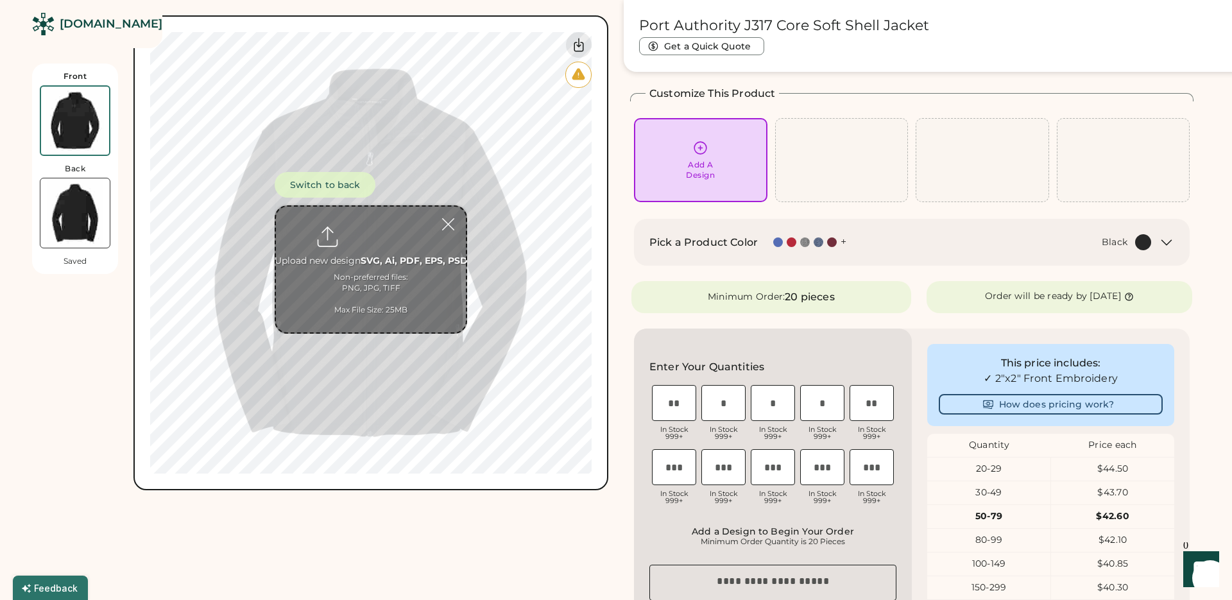
scroll to position [56, 0]
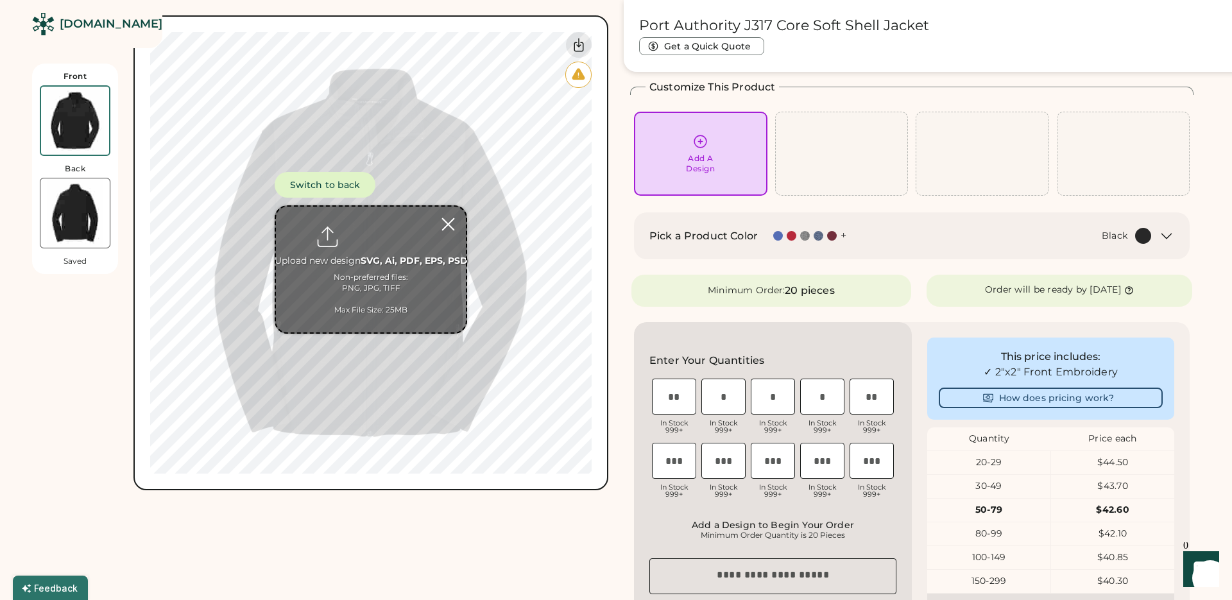
click at [449, 225] on div at bounding box center [448, 224] width 22 height 22
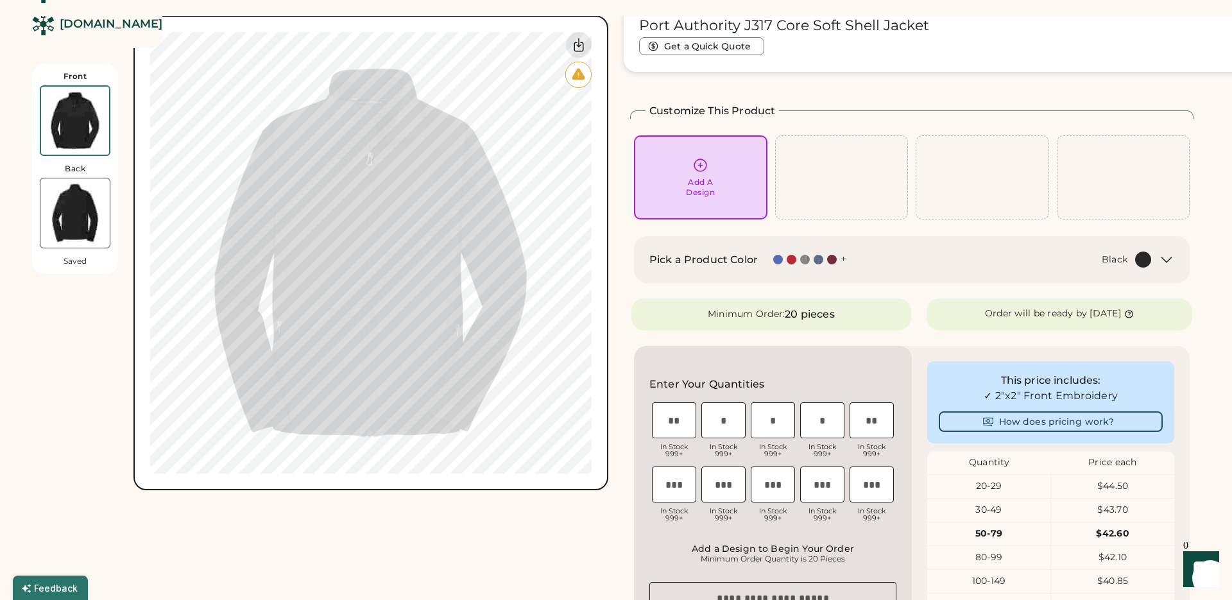
scroll to position [0, 0]
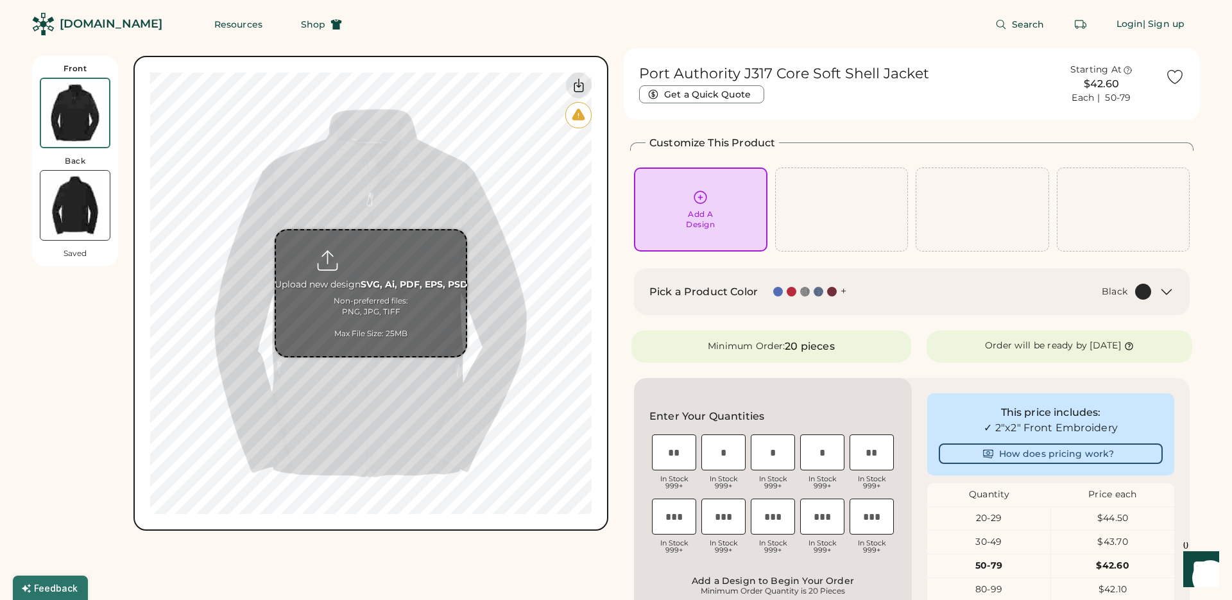
click at [579, 116] on icon at bounding box center [578, 114] width 13 height 12
click at [579, 116] on icon at bounding box center [578, 115] width 8 height 8
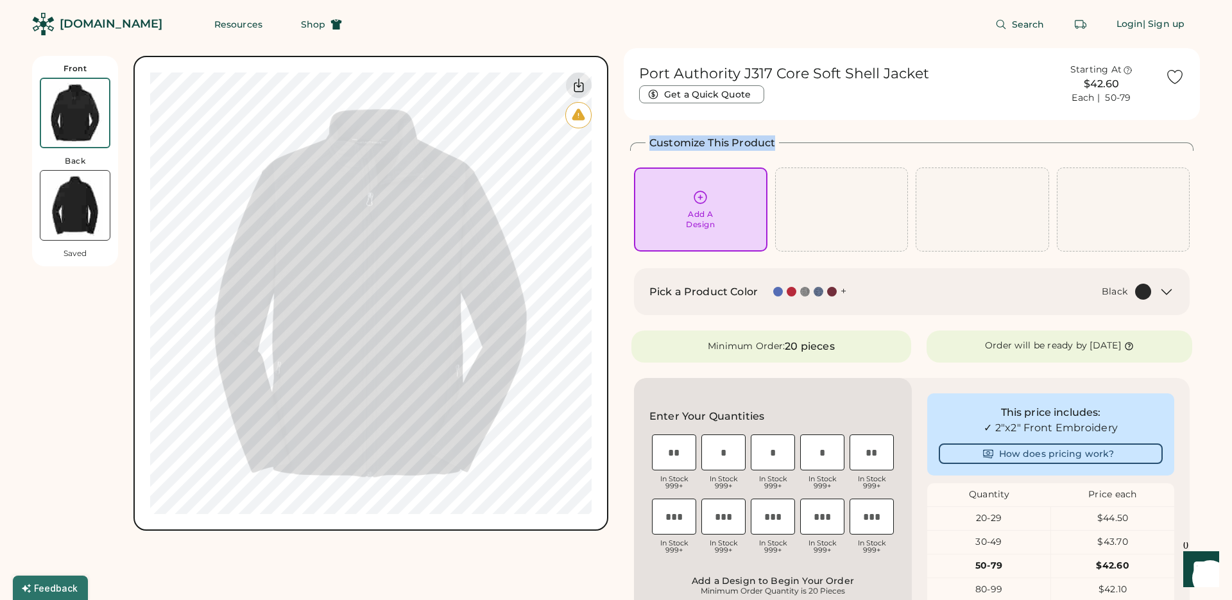
drag, startPoint x: 645, startPoint y: 141, endPoint x: 810, endPoint y: 151, distance: 165.2
click at [810, 151] on div "Customize This Product Add A Design" at bounding box center [911, 193] width 563 height 117
click at [1178, 283] on div "Pick a Product Color + Black" at bounding box center [912, 291] width 556 height 47
click at [1171, 290] on icon at bounding box center [1166, 291] width 15 height 15
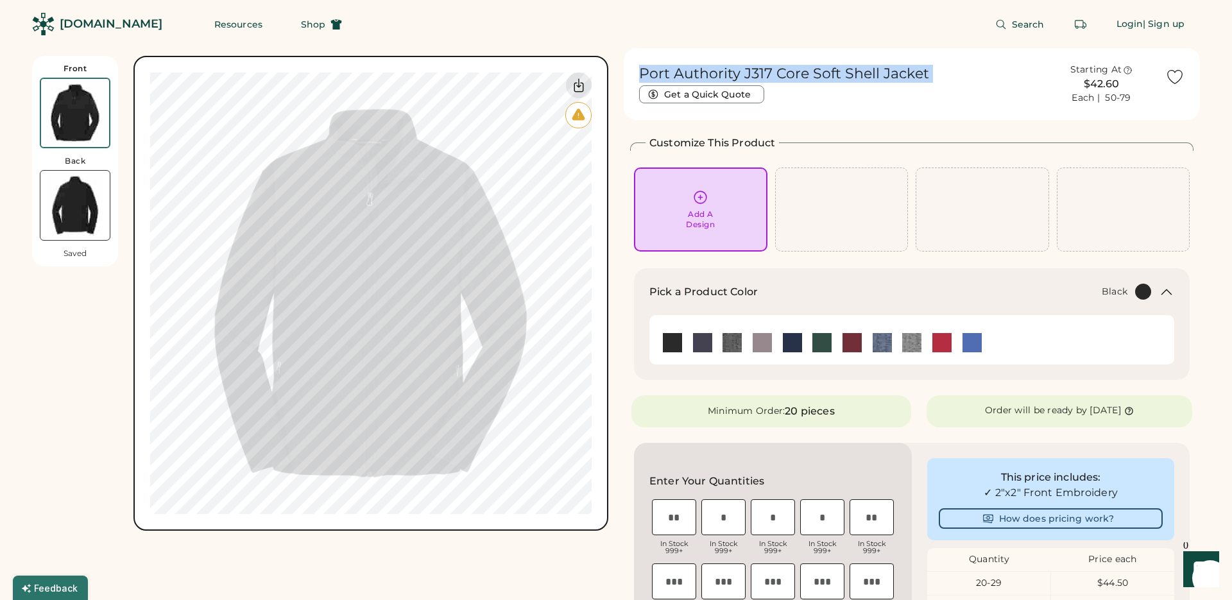
drag, startPoint x: 643, startPoint y: 74, endPoint x: 953, endPoint y: 81, distance: 309.3
click at [953, 81] on div "Port Authority J317 Core Soft Shell Jacket Get a Quick Quote" at bounding box center [838, 84] width 398 height 38
copy div "Port Authority J317 Core Soft Shell Jacket Get a Quick Quote"
